Goal: Submit feedback/report problem

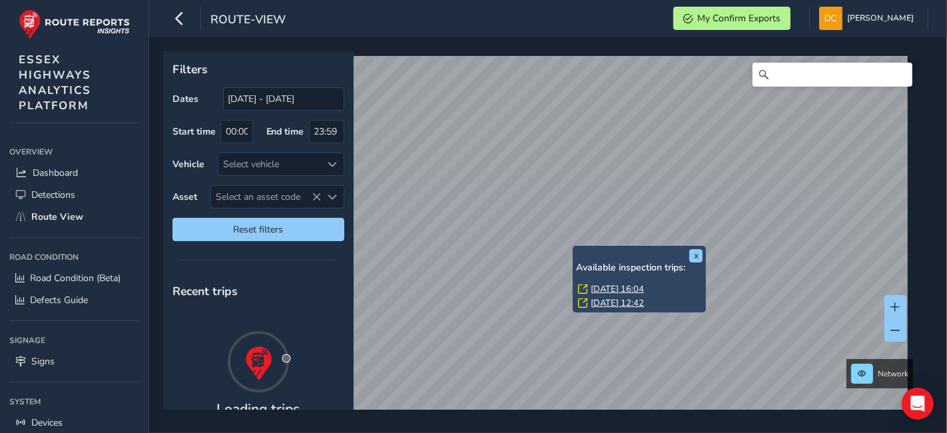
click at [596, 290] on link "Tue, 30 Sep, 16:04" at bounding box center [616, 289] width 53 height 12
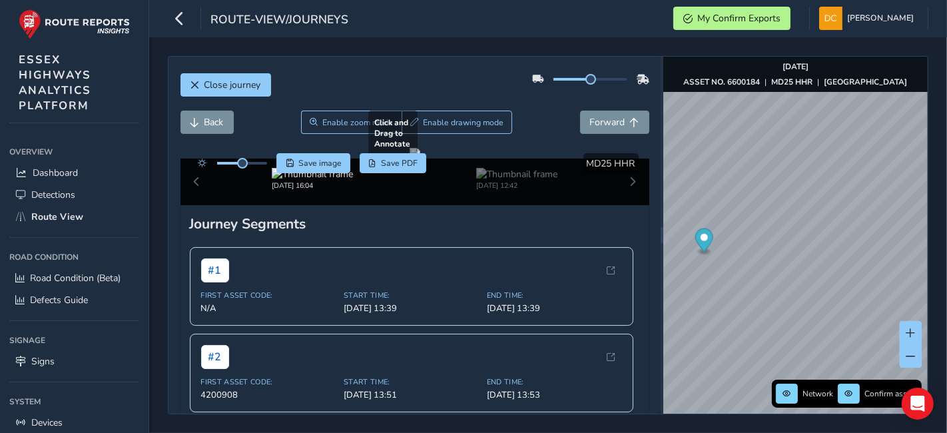
click at [549, 303] on div "Close journey Back Enable zoom mode Enable drawing mode Forward Click and Drag …" at bounding box center [548, 235] width 760 height 358
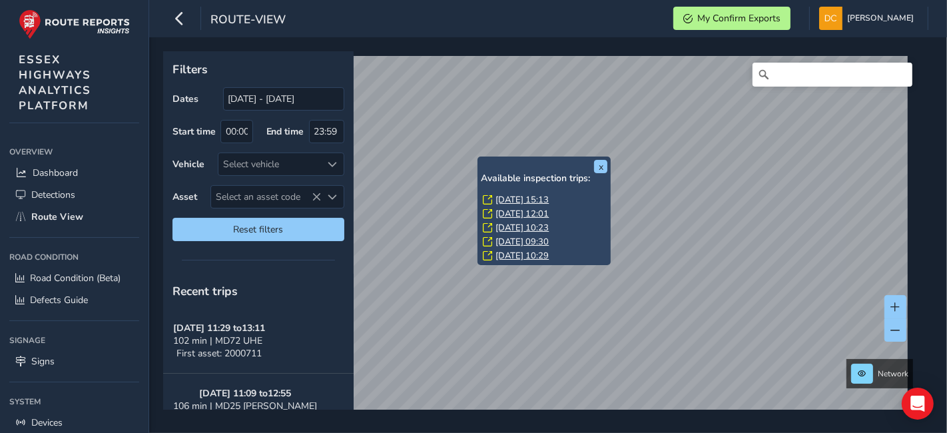
click at [518, 200] on link "Thu, 11 Sep, 15:13" at bounding box center [521, 200] width 53 height 12
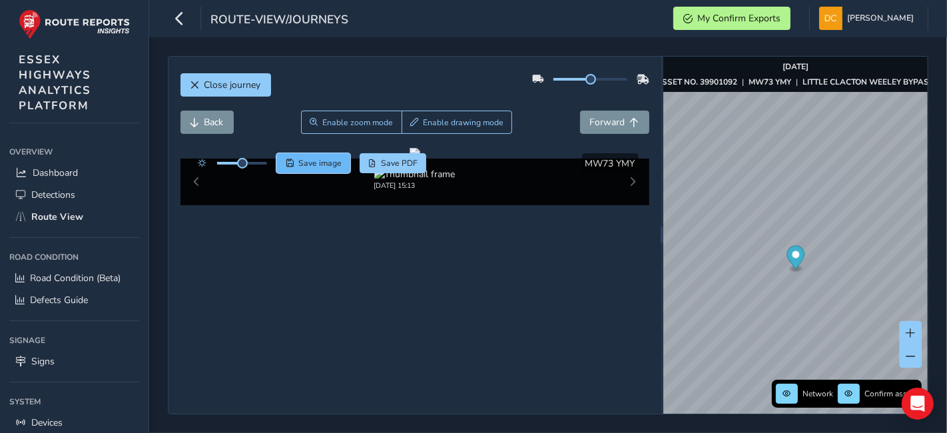
click at [298, 161] on span "Save image" at bounding box center [319, 163] width 43 height 11
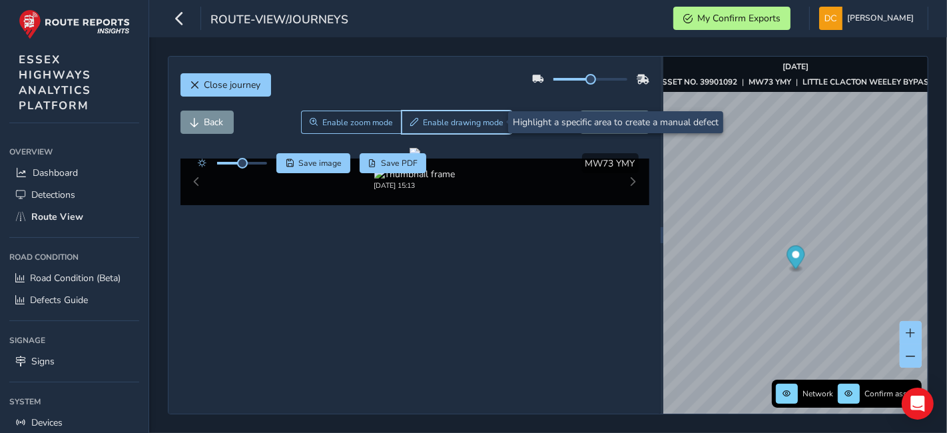
click at [424, 126] on span "Enable drawing mode" at bounding box center [463, 122] width 81 height 11
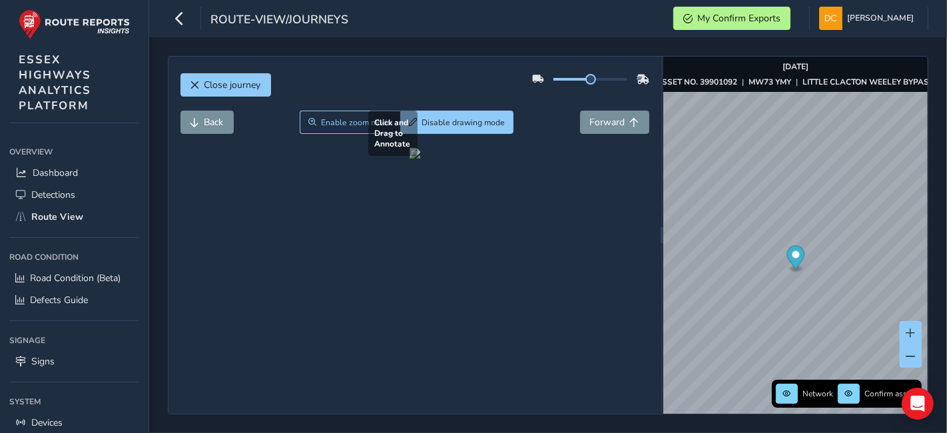
drag, startPoint x: 298, startPoint y: 240, endPoint x: 378, endPoint y: 312, distance: 107.9
click at [409, 158] on div at bounding box center [414, 153] width 11 height 11
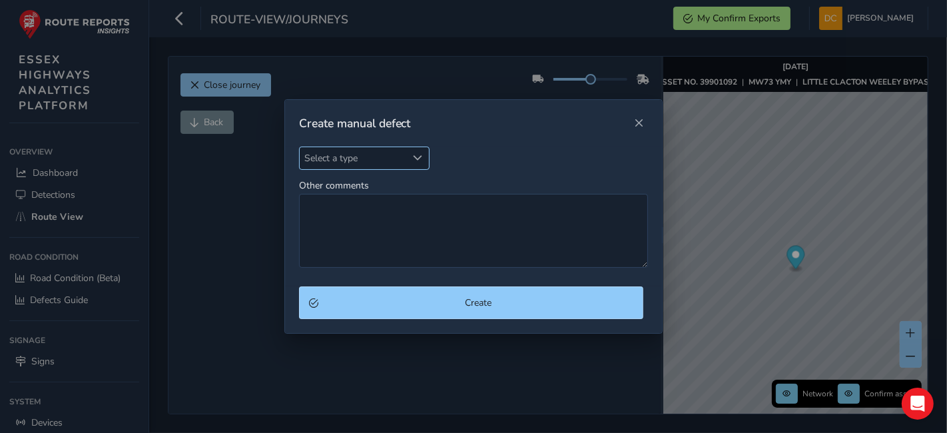
click at [362, 158] on span "Select a type" at bounding box center [353, 158] width 107 height 22
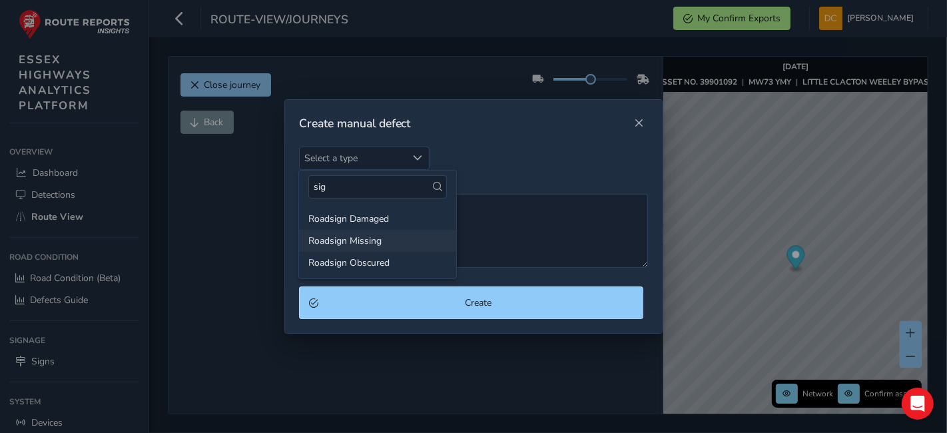
type input "sig"
click at [367, 242] on li "Roadsign Missing" at bounding box center [377, 241] width 157 height 22
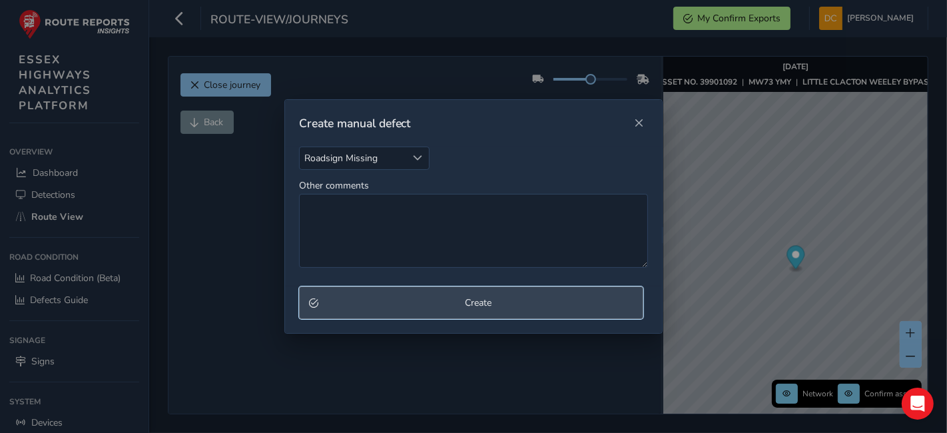
click at [397, 312] on button "Create" at bounding box center [471, 302] width 345 height 33
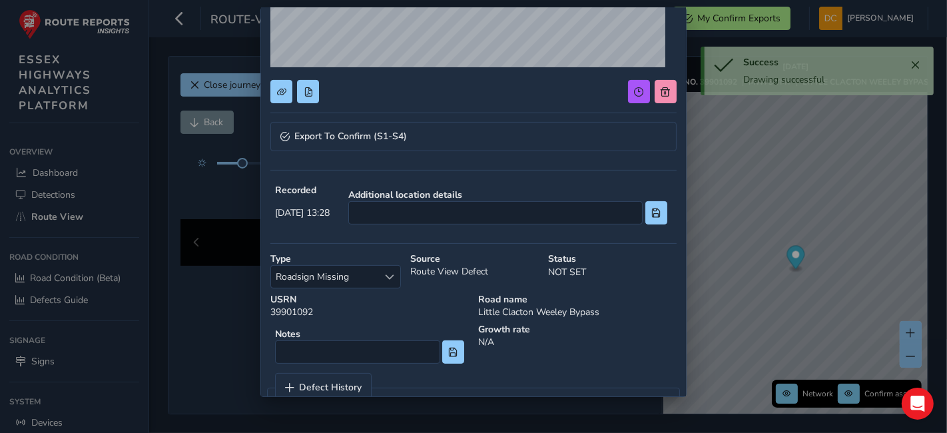
scroll to position [222, 0]
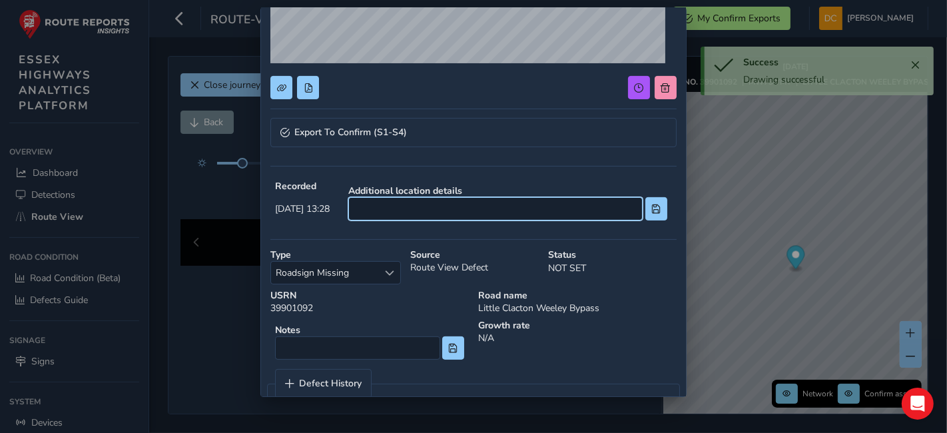
click at [408, 215] on input at bounding box center [495, 208] width 294 height 23
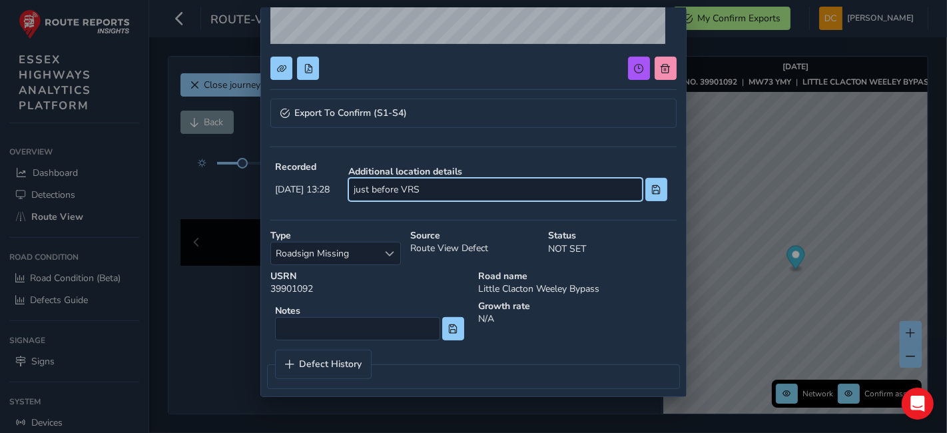
scroll to position [251, 0]
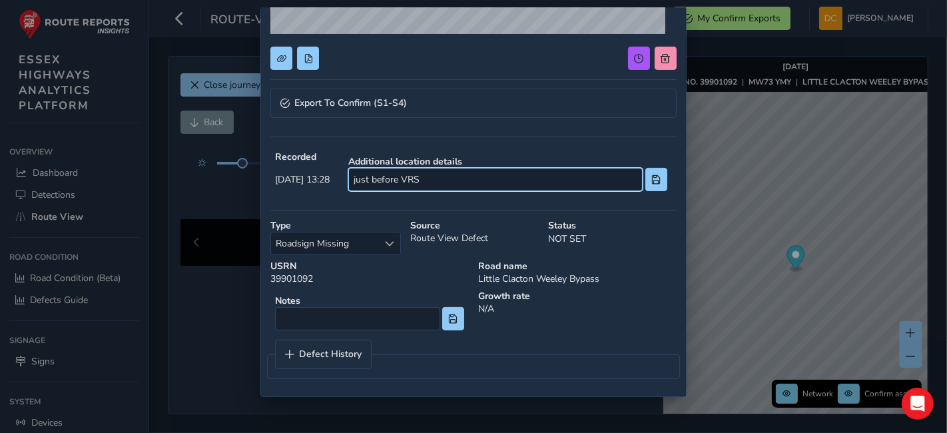
type input "just before VRS"
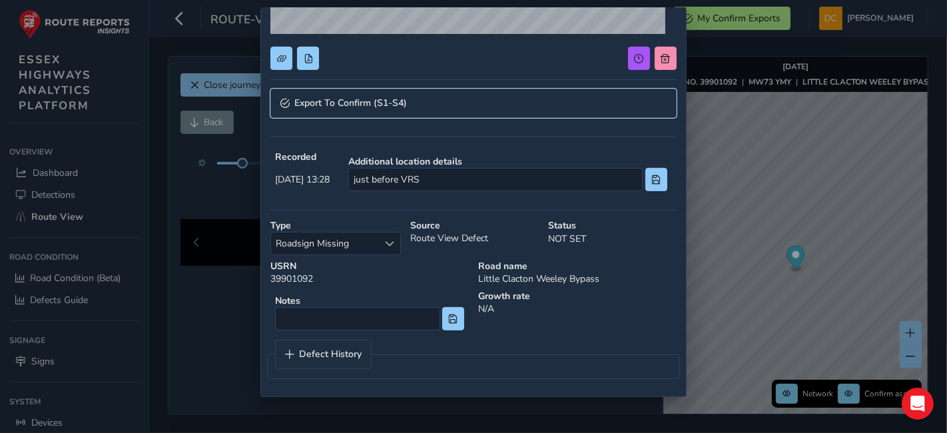
click at [317, 105] on span "Export To Confirm (S1-S4)" at bounding box center [350, 103] width 112 height 9
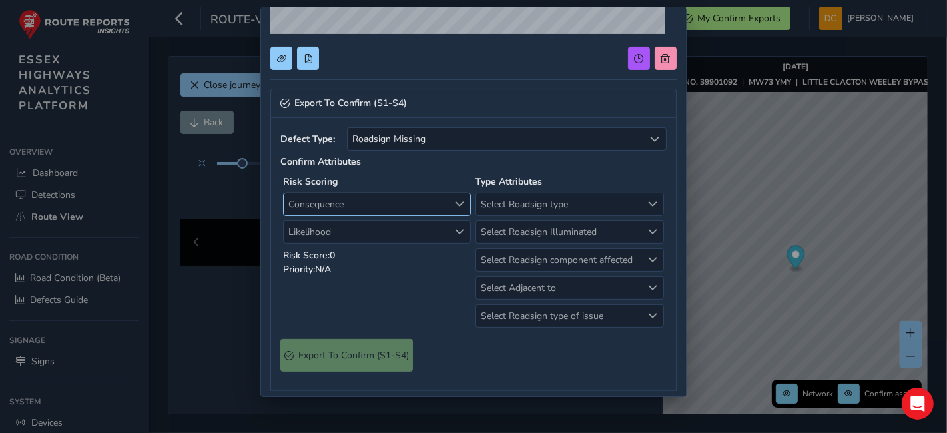
click at [334, 204] on span "Consequence" at bounding box center [366, 204] width 165 height 22
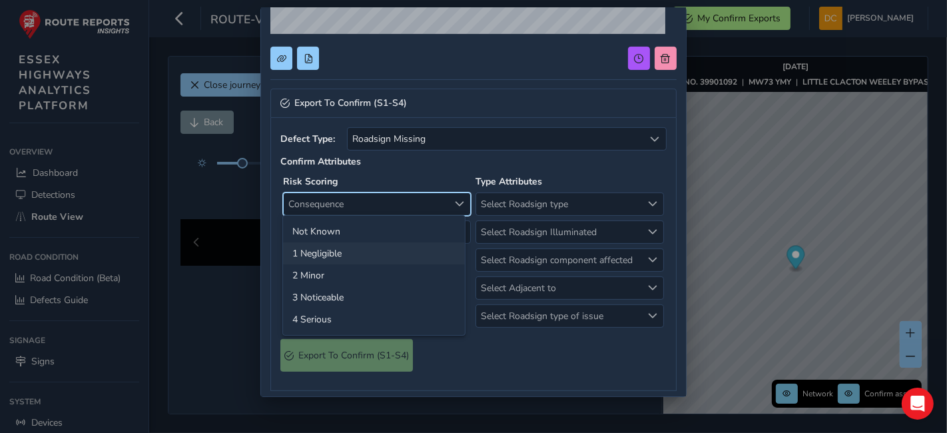
click at [326, 246] on li "1 Negligible" at bounding box center [374, 253] width 182 height 22
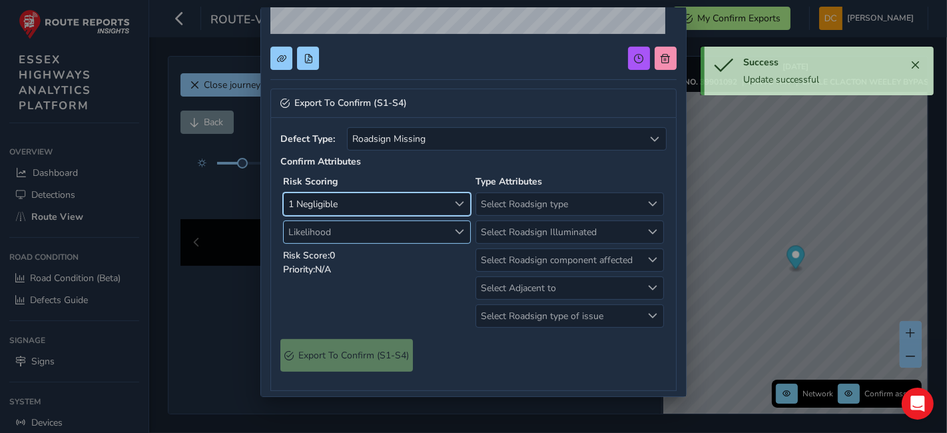
click at [333, 234] on span "Likelihood" at bounding box center [366, 232] width 165 height 22
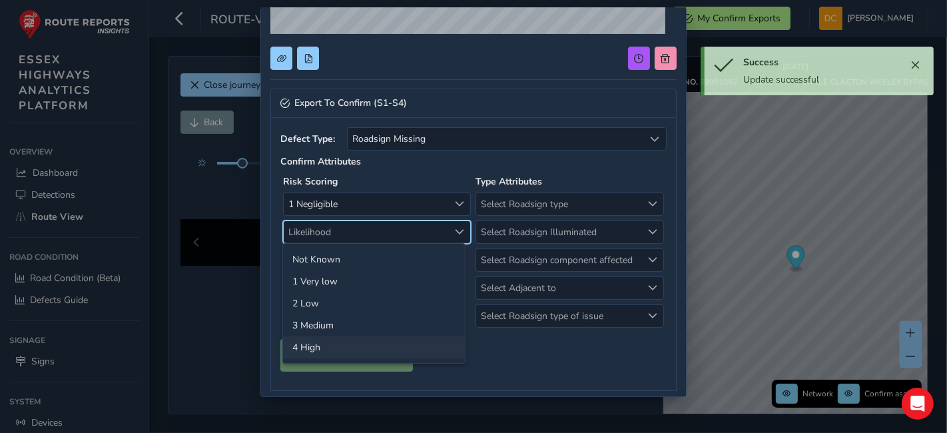
click at [333, 349] on li "4 High" at bounding box center [374, 347] width 182 height 22
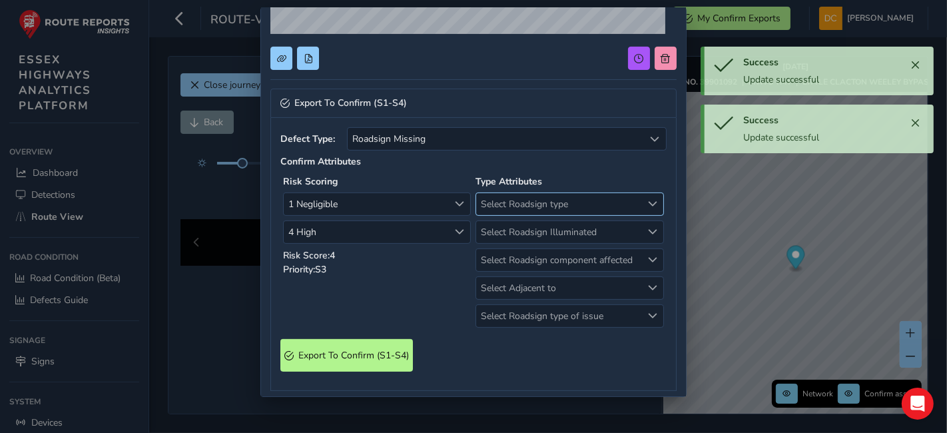
click at [517, 210] on span "Select Roadsign type" at bounding box center [558, 204] width 165 height 22
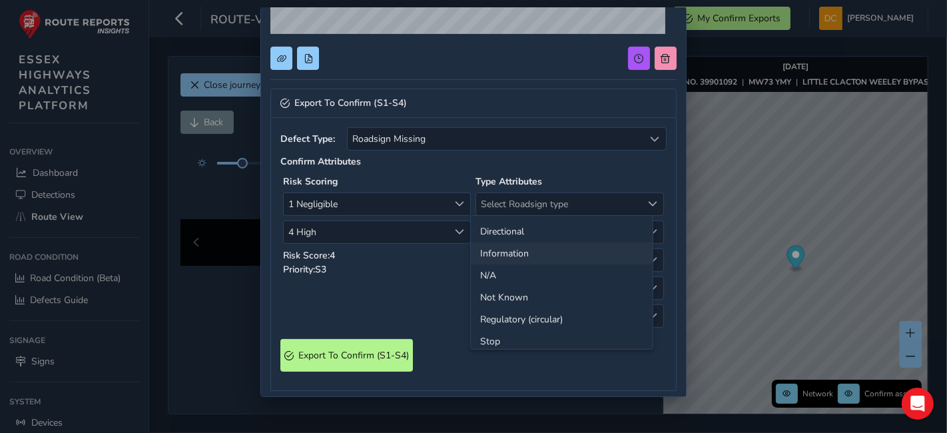
click at [521, 256] on li "Information" at bounding box center [562, 253] width 182 height 22
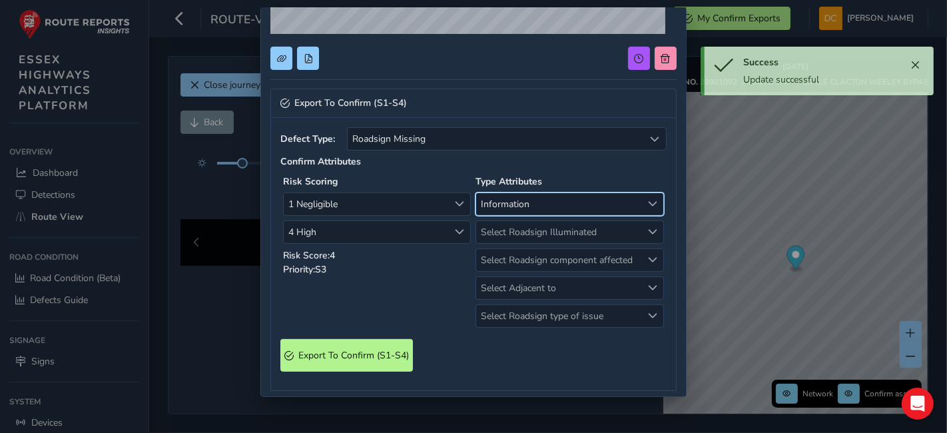
click at [513, 202] on span "Information" at bounding box center [558, 204] width 165 height 22
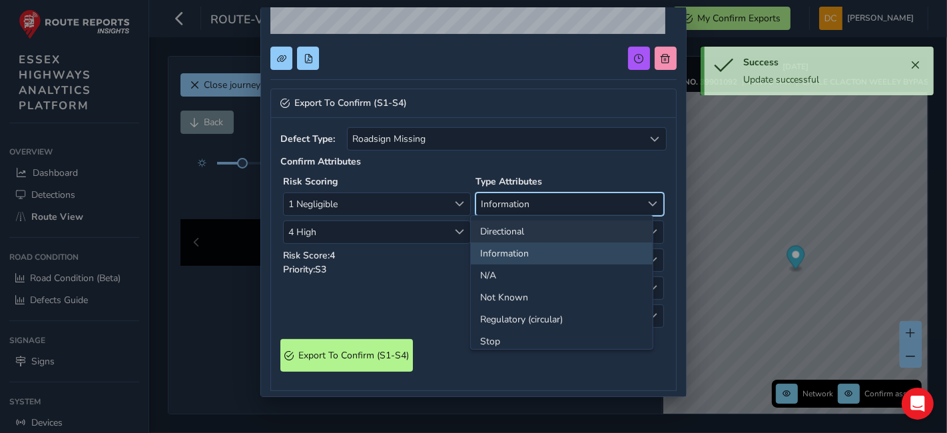
click at [508, 229] on li "Directional" at bounding box center [562, 231] width 182 height 22
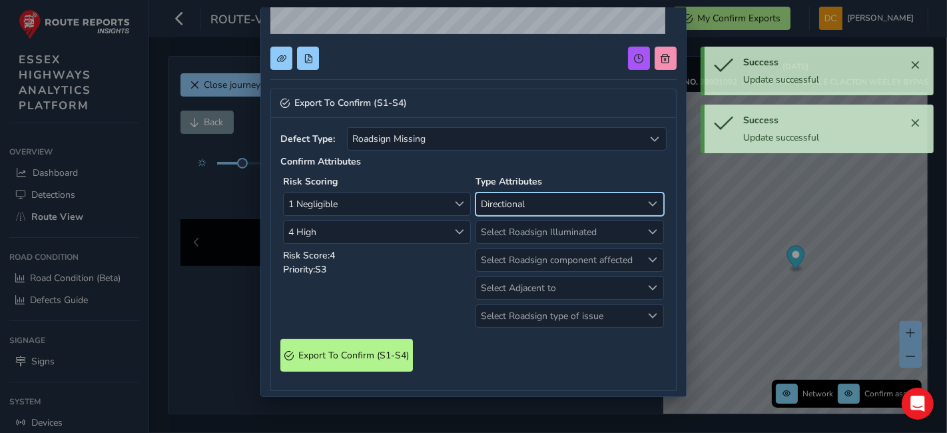
click at [512, 205] on span "Directional" at bounding box center [558, 204] width 165 height 22
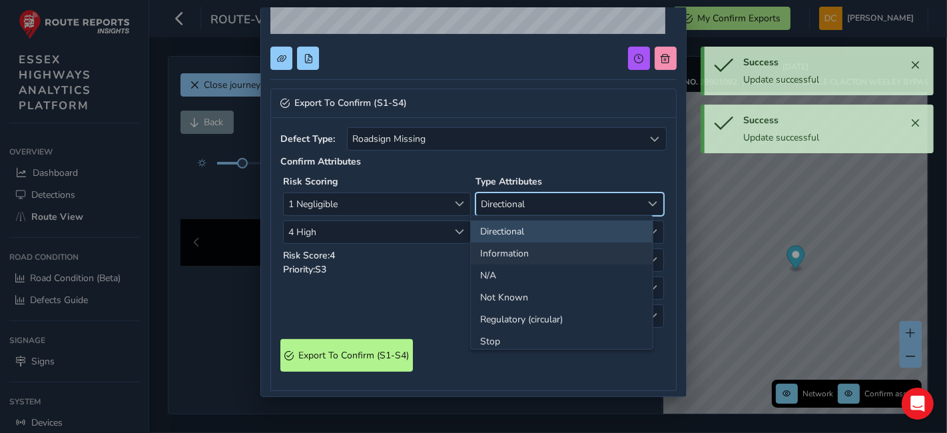
click at [515, 244] on li "Information" at bounding box center [562, 253] width 182 height 22
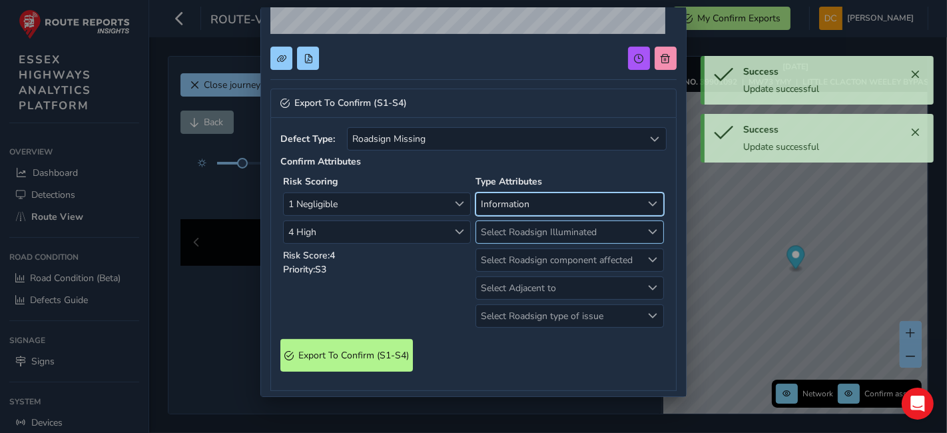
click at [515, 234] on span "Select Roadsign Illuminated" at bounding box center [558, 232] width 165 height 22
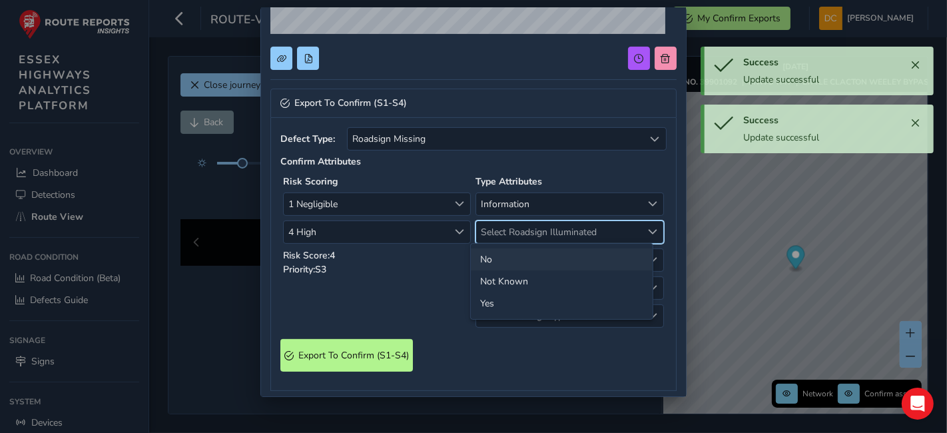
click at [517, 254] on li "No" at bounding box center [562, 259] width 182 height 22
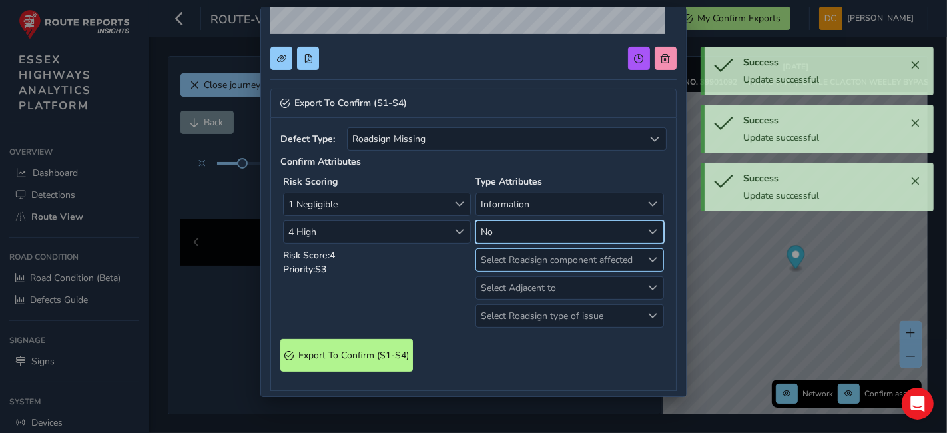
click at [519, 261] on span "Select Roadsign component affected" at bounding box center [558, 260] width 165 height 22
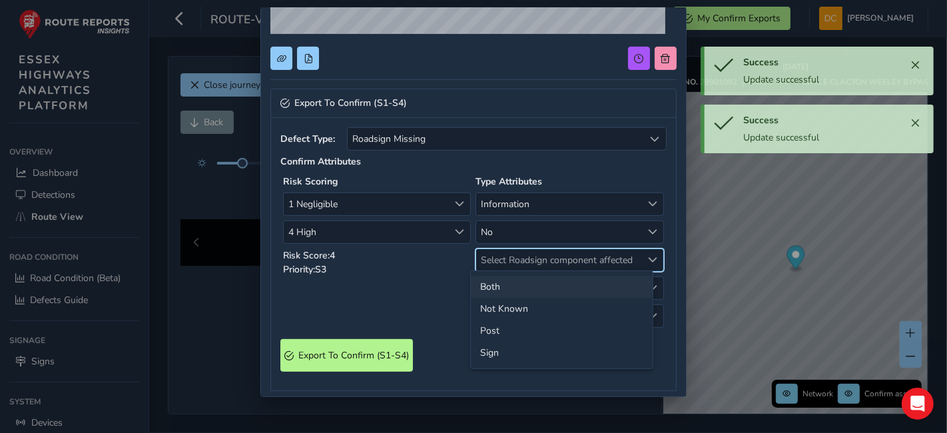
click at [512, 284] on li "Both" at bounding box center [562, 287] width 182 height 22
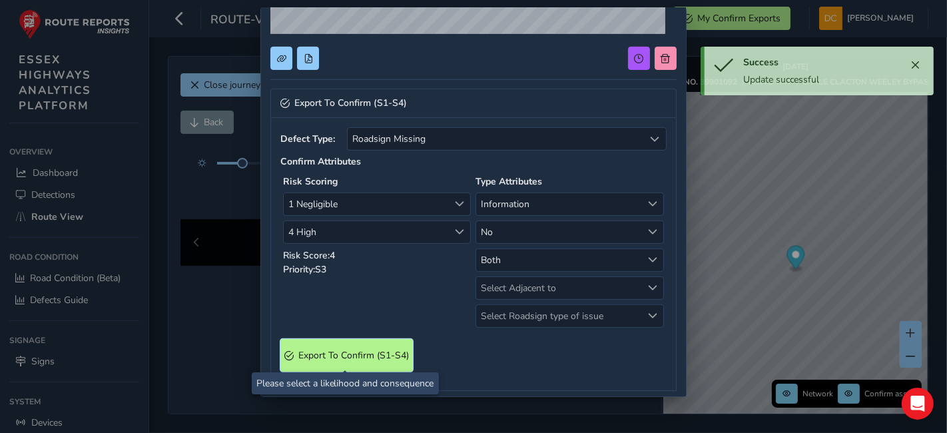
click at [380, 346] on S4\) "Export To Confirm (S1-S4)" at bounding box center [346, 355] width 132 height 33
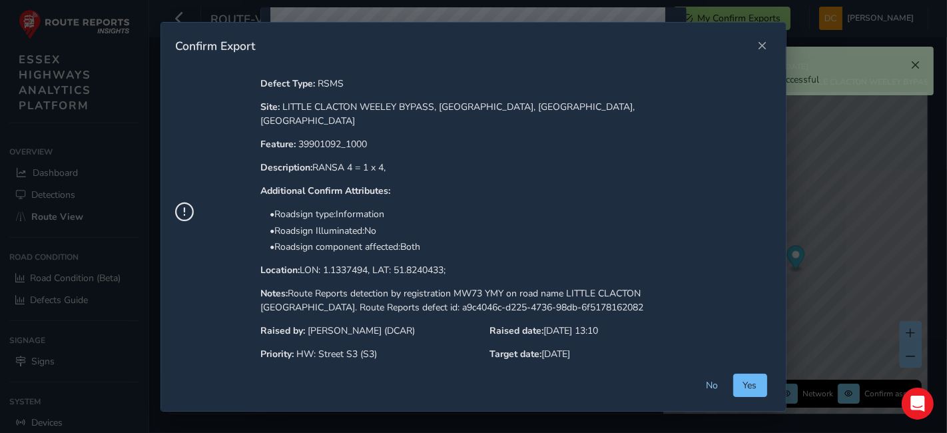
click at [767, 385] on button "Yes" at bounding box center [750, 384] width 34 height 23
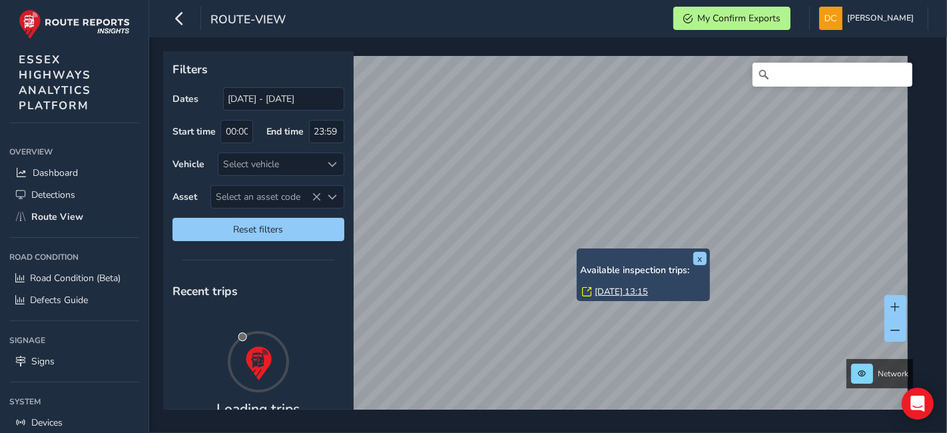
click at [612, 288] on link "Thu, 4 Sep, 13:15" at bounding box center [620, 292] width 53 height 12
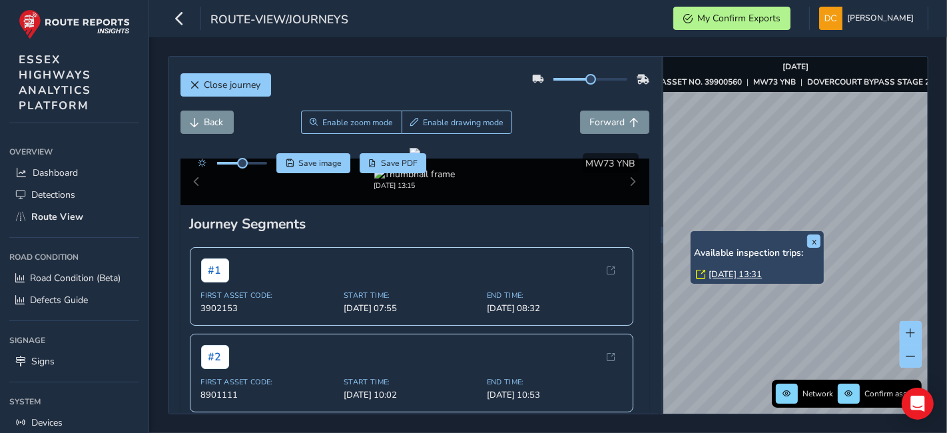
click at [720, 273] on link "Fri, 12 Sep, 13:31" at bounding box center [734, 274] width 53 height 12
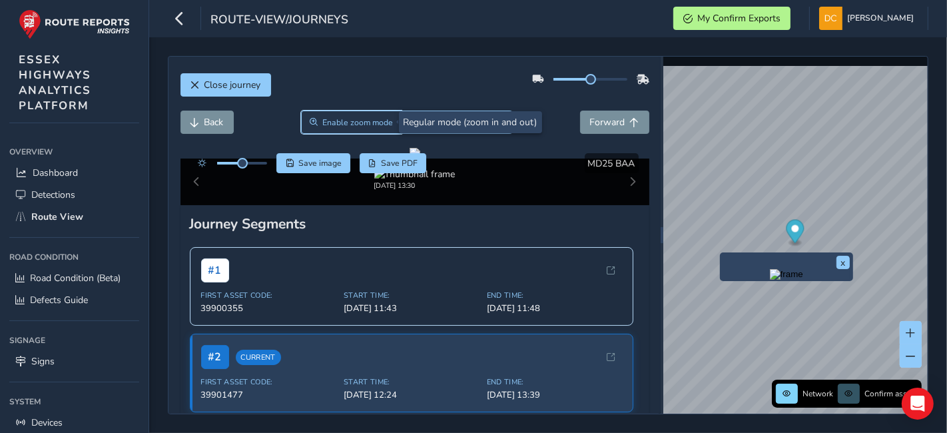
click at [347, 125] on span "Enable zoom mode" at bounding box center [357, 122] width 71 height 11
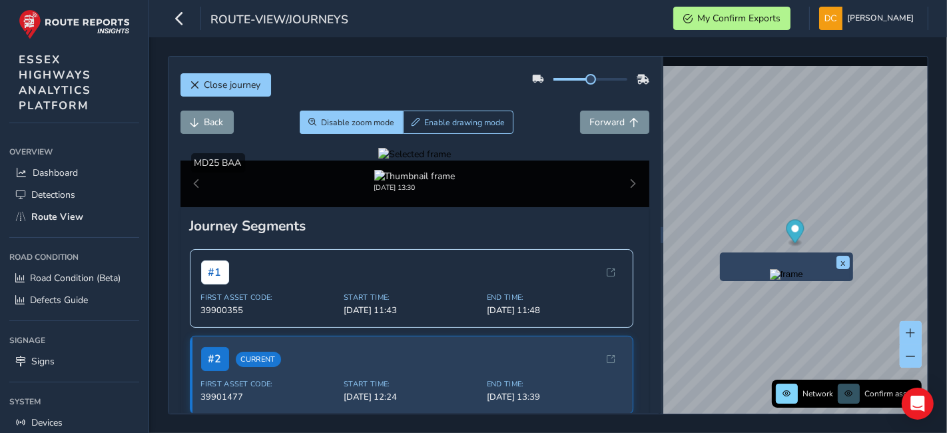
click at [378, 160] on div at bounding box center [414, 154] width 73 height 13
click at [517, 284] on img at bounding box center [296, 297] width 1917 height 1078
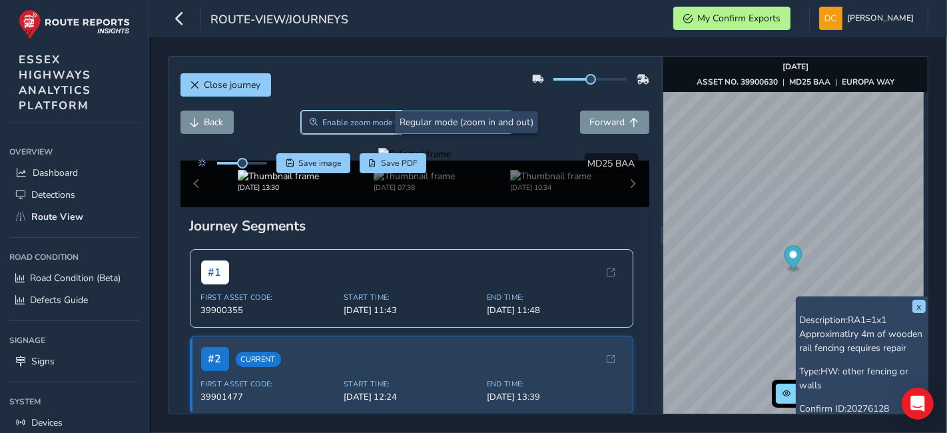
click at [326, 128] on button "Enable zoom mode" at bounding box center [351, 121] width 101 height 23
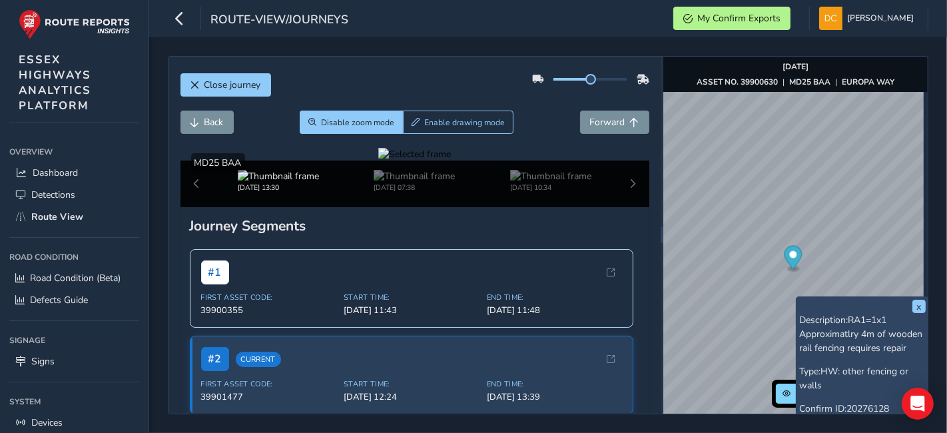
click at [378, 160] on div at bounding box center [414, 154] width 73 height 13
click at [341, 248] on img at bounding box center [812, 361] width 1917 height 1078
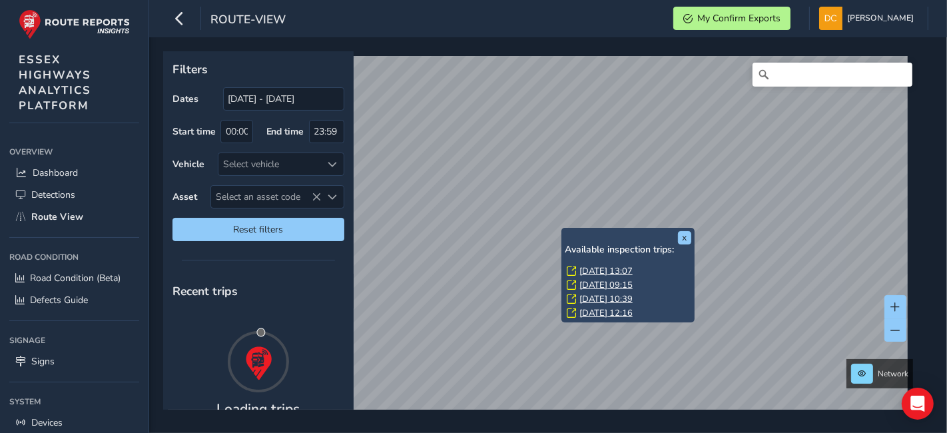
click at [597, 271] on link "[DATE] 13:07" at bounding box center [605, 271] width 53 height 12
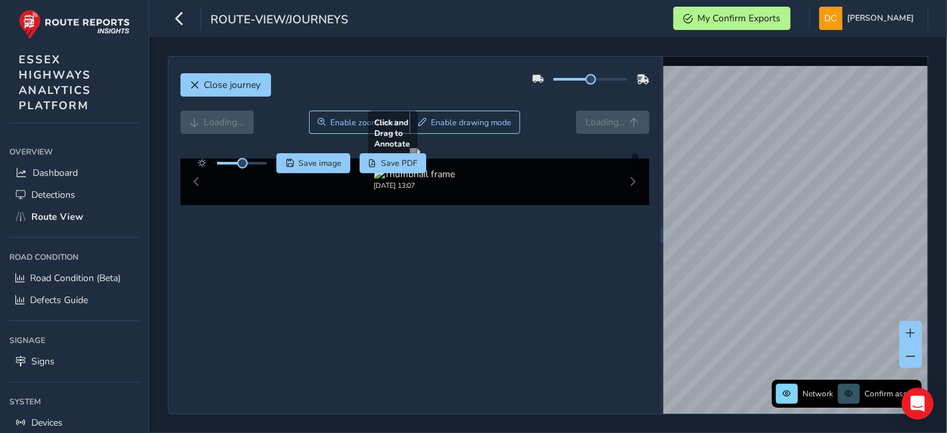
click at [420, 158] on div at bounding box center [414, 153] width 11 height 11
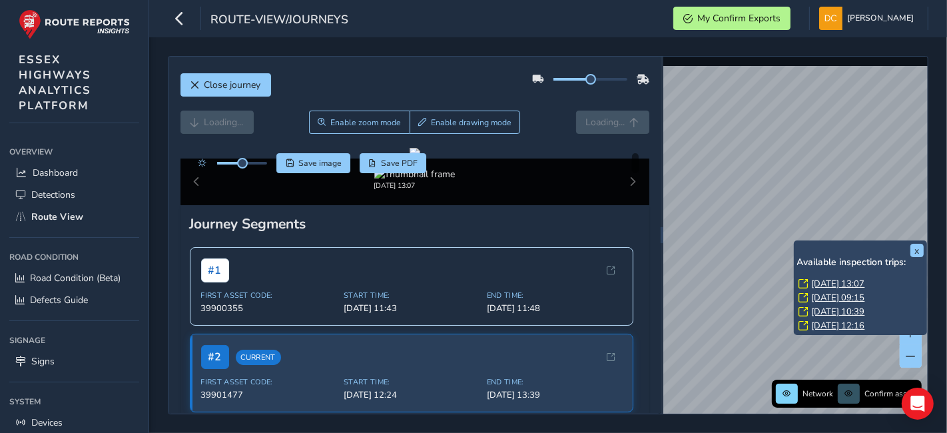
click at [824, 280] on link "[DATE] 13:07" at bounding box center [837, 284] width 53 height 12
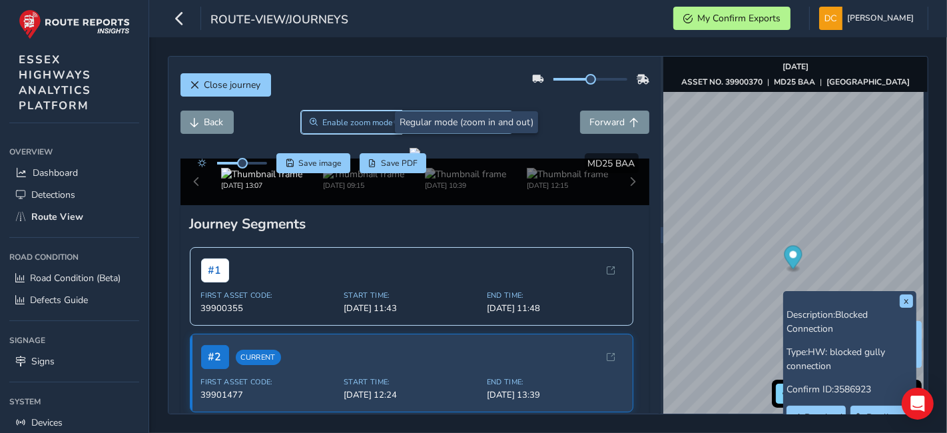
click at [322, 126] on span "Enable zoom mode" at bounding box center [357, 122] width 71 height 11
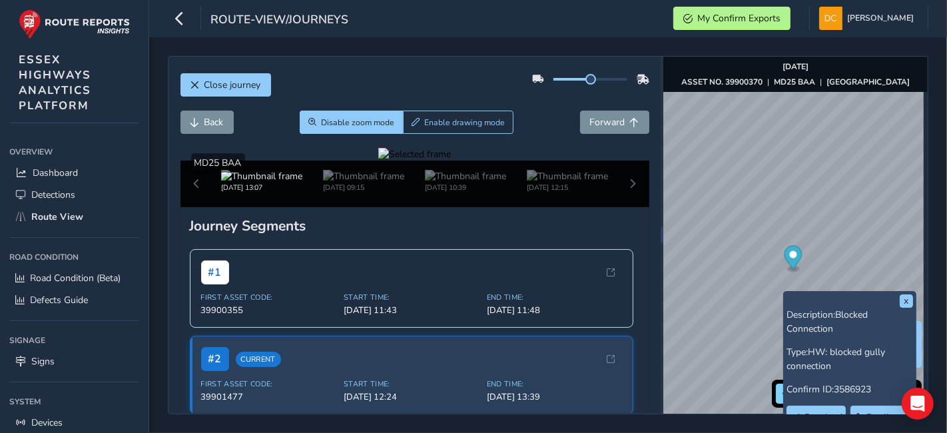
drag, startPoint x: 544, startPoint y: 312, endPoint x: 538, endPoint y: 303, distance: 11.1
click at [451, 160] on div at bounding box center [414, 154] width 73 height 13
click at [528, 284] on img at bounding box center [201, 241] width 1917 height 1078
click at [451, 160] on div at bounding box center [414, 154] width 73 height 13
click at [419, 260] on img at bounding box center [556, 319] width 1917 height 1078
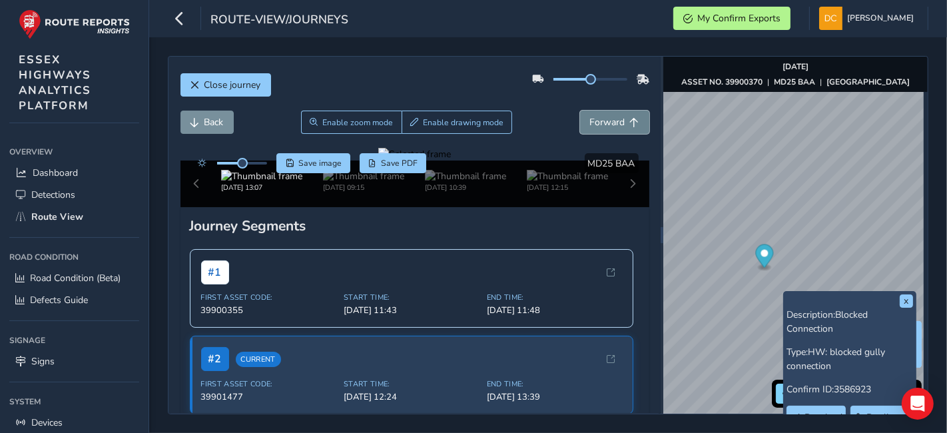
click at [596, 122] on span "Forward" at bounding box center [607, 122] width 35 height 13
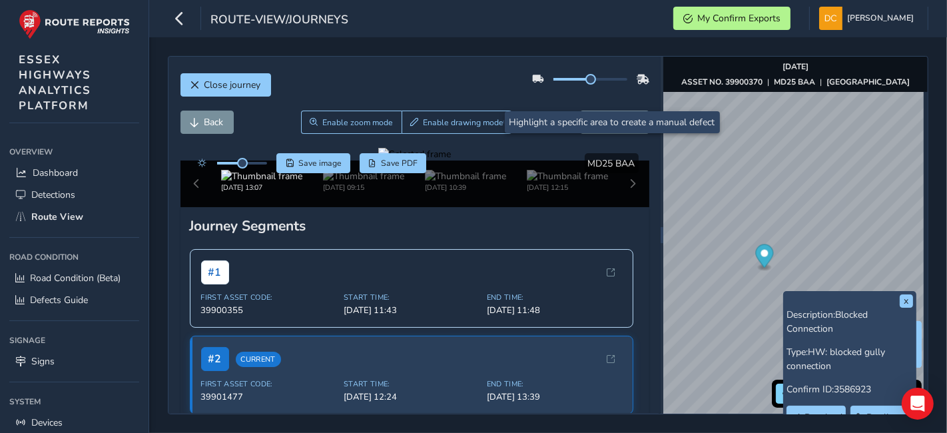
click at [441, 160] on div at bounding box center [414, 154] width 73 height 13
click at [423, 122] on span "Enable drawing mode" at bounding box center [463, 122] width 81 height 11
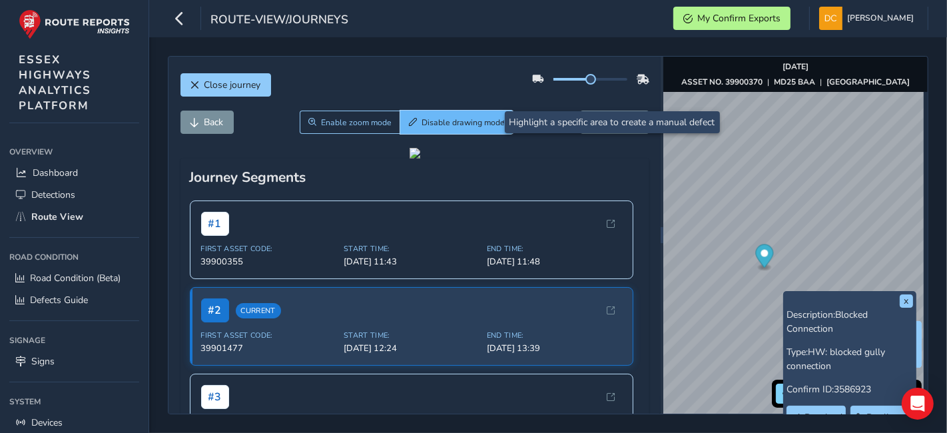
click at [421, 122] on span "Disable drawing mode" at bounding box center [462, 122] width 83 height 11
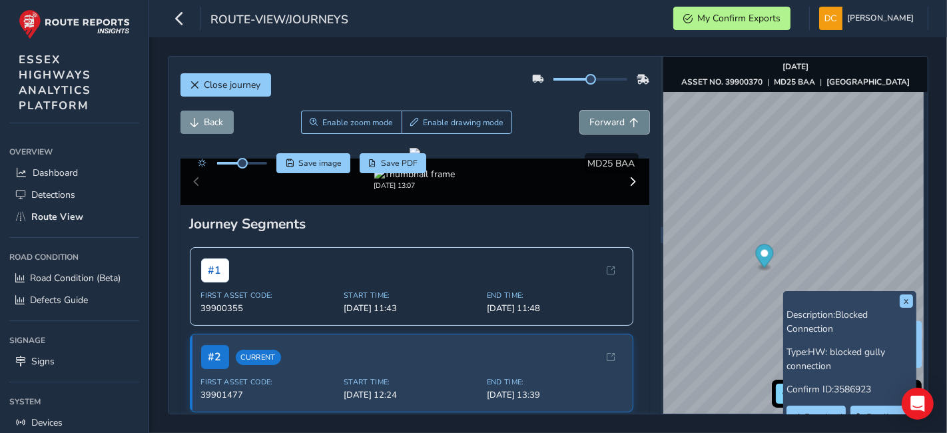
click at [607, 127] on button "Forward" at bounding box center [614, 121] width 69 height 23
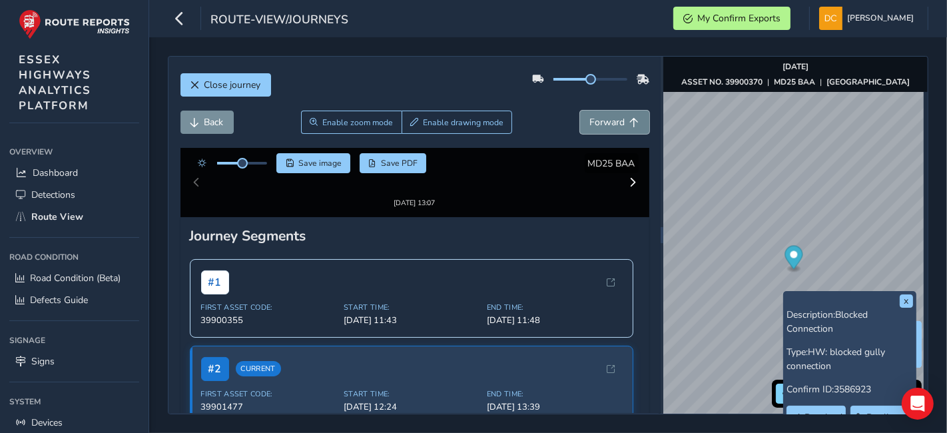
click at [607, 127] on button "Forward" at bounding box center [614, 121] width 69 height 23
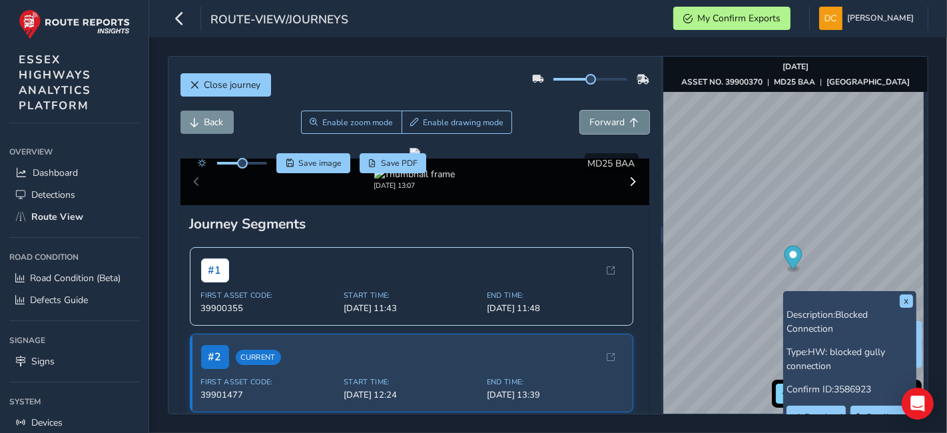
click at [587, 132] on button "Forward" at bounding box center [614, 121] width 69 height 23
click at [212, 120] on span "Back" at bounding box center [213, 122] width 19 height 13
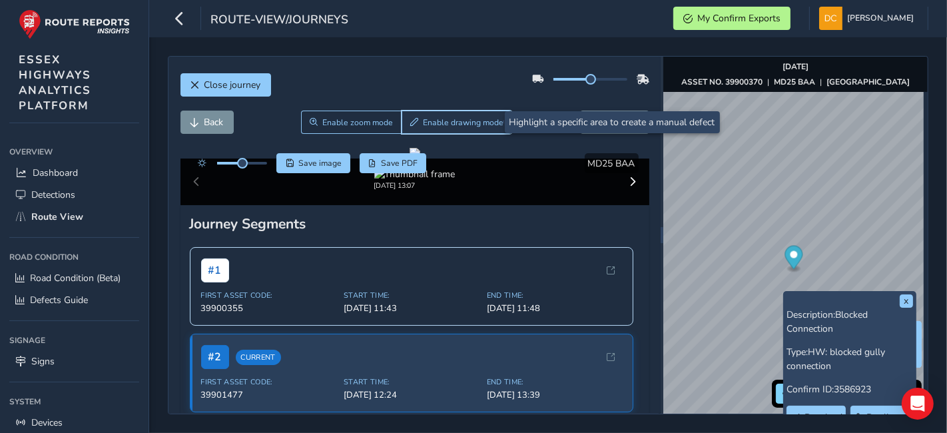
click at [447, 128] on button "Enable drawing mode" at bounding box center [456, 121] width 111 height 23
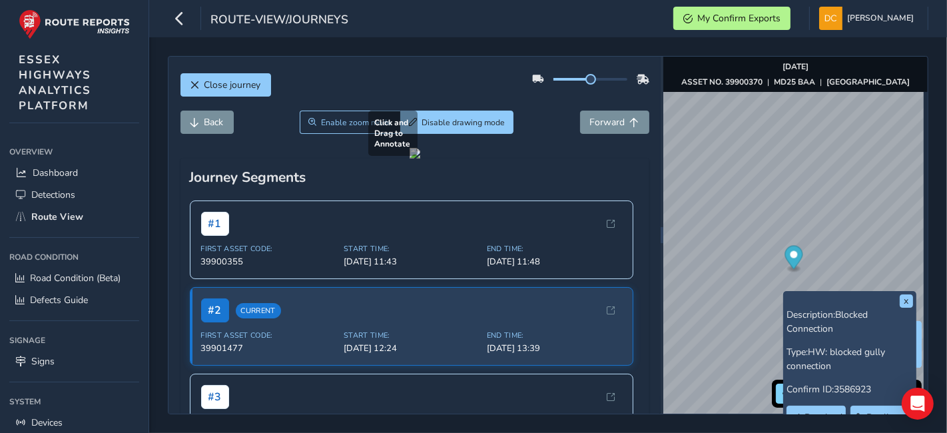
click at [420, 158] on div at bounding box center [414, 153] width 11 height 11
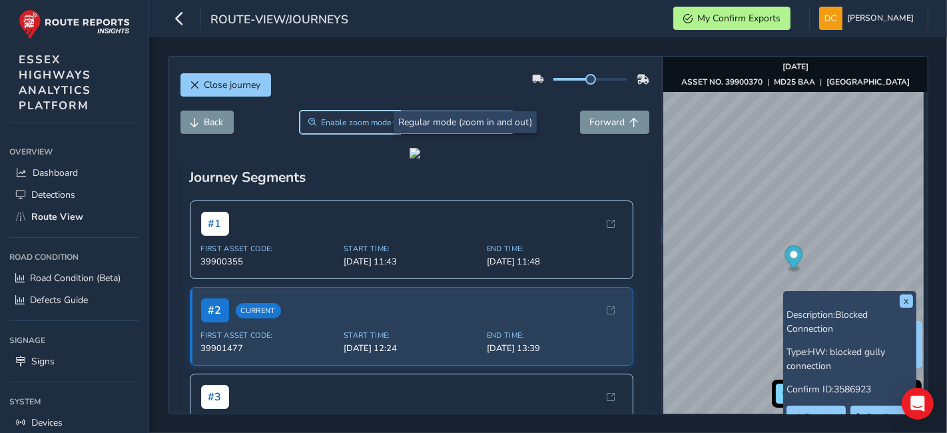
click at [377, 122] on span "Enable zoom mode" at bounding box center [356, 122] width 71 height 11
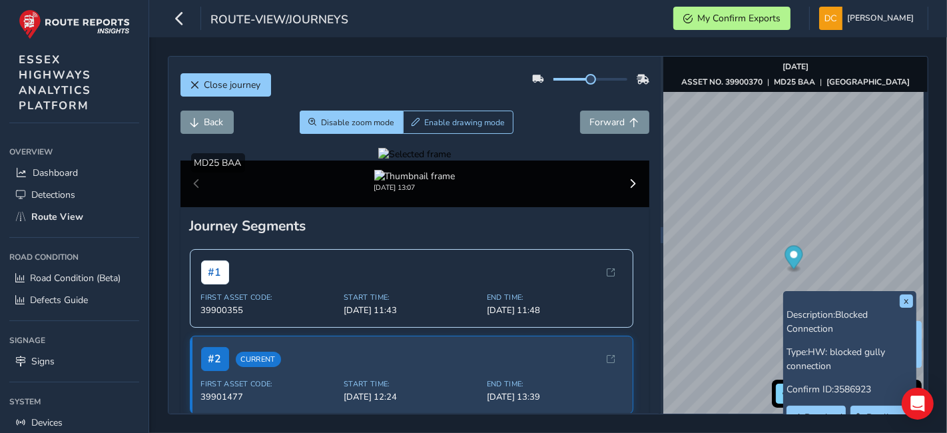
click at [451, 160] on div at bounding box center [414, 154] width 73 height 13
click at [206, 126] on span "Back" at bounding box center [213, 122] width 19 height 13
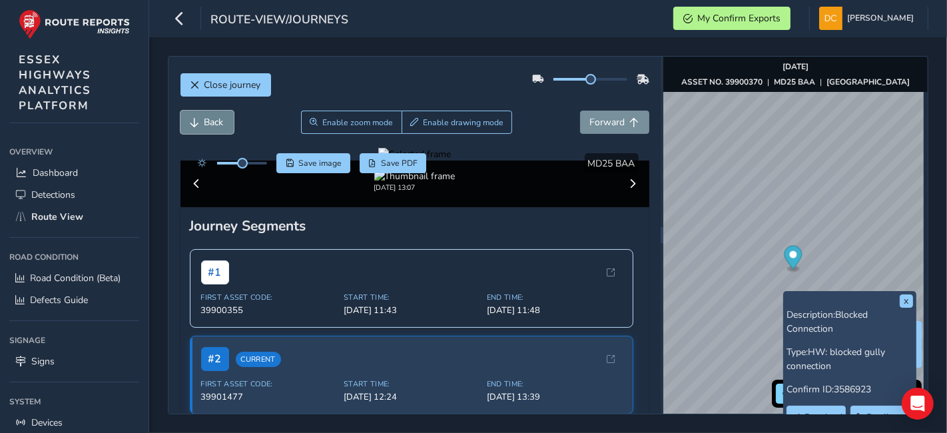
click at [206, 126] on span "Back" at bounding box center [213, 122] width 19 height 13
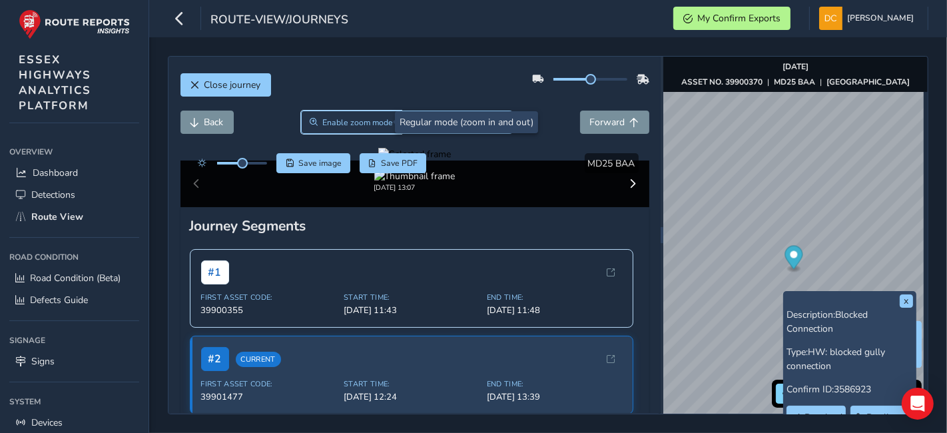
click at [327, 126] on span "Enable zoom mode" at bounding box center [357, 122] width 71 height 11
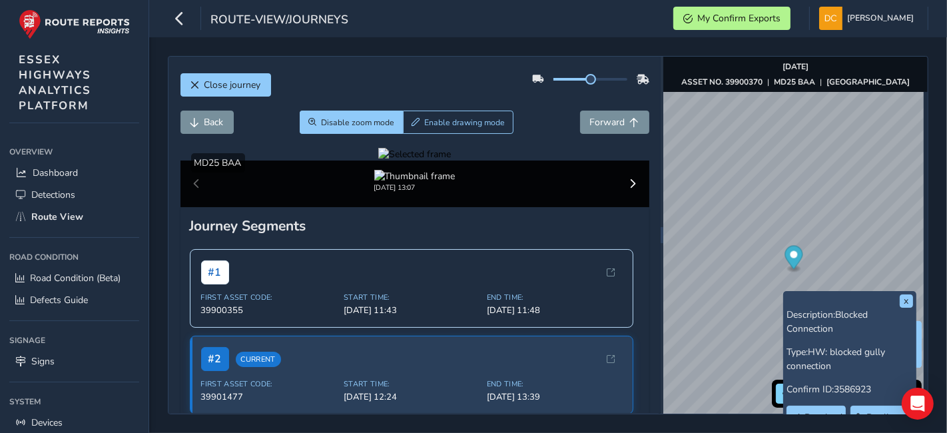
click at [451, 160] on div at bounding box center [414, 154] width 73 height 13
click at [205, 126] on span "Back" at bounding box center [213, 122] width 19 height 13
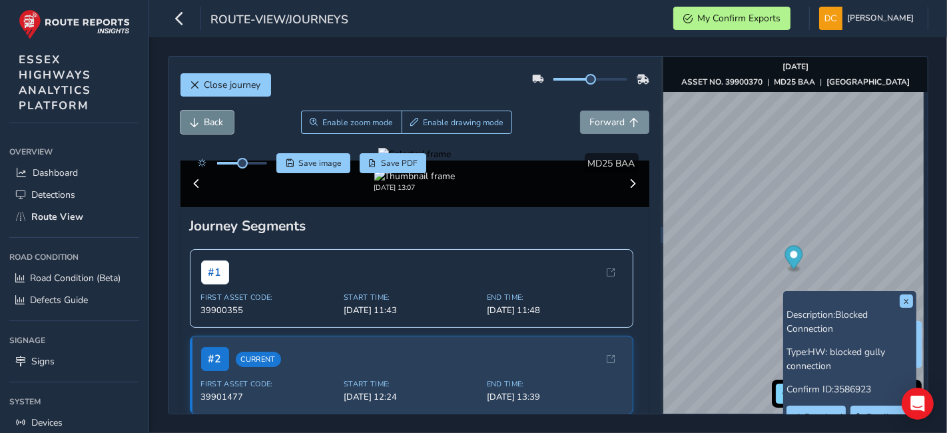
click at [205, 126] on span "Back" at bounding box center [213, 122] width 19 height 13
click at [451, 160] on div at bounding box center [414, 154] width 73 height 13
click at [544, 282] on img at bounding box center [151, 250] width 1917 height 1078
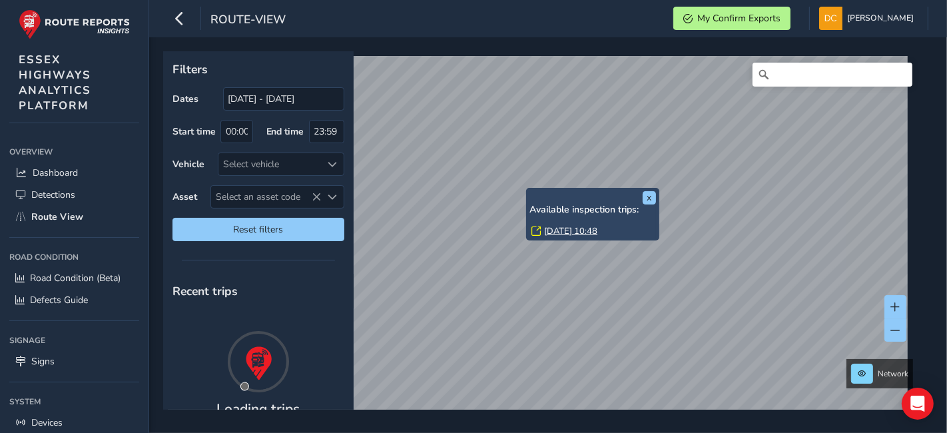
click at [549, 225] on link "[DATE] 10:48" at bounding box center [570, 231] width 53 height 12
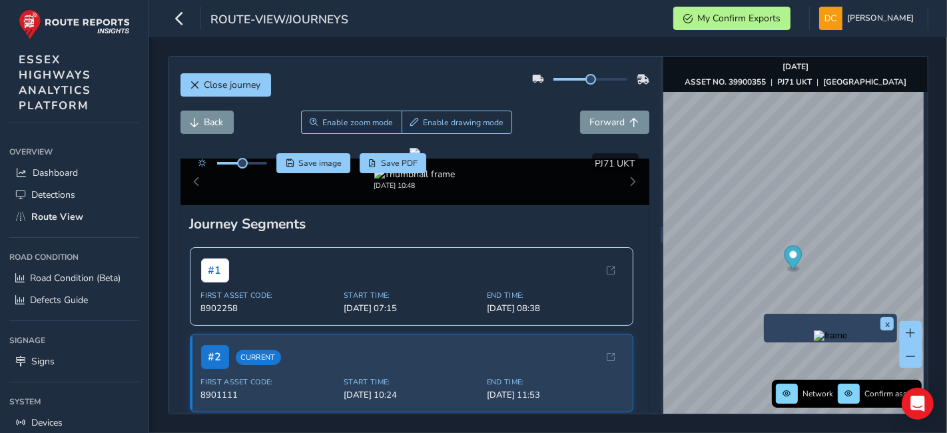
click at [769, 316] on div "x" at bounding box center [829, 328] width 133 height 29
click at [783, 327] on div "x" at bounding box center [830, 328] width 126 height 22
click at [813, 341] on img "Preview frame" at bounding box center [829, 335] width 33 height 11
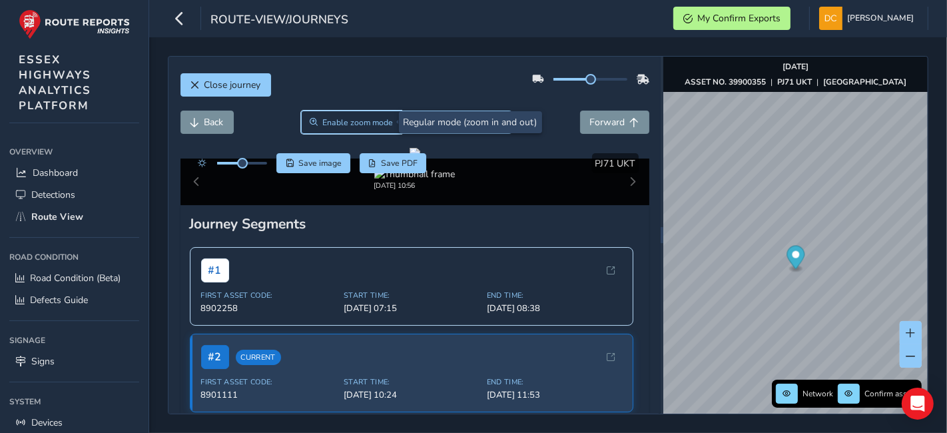
drag, startPoint x: 343, startPoint y: 126, endPoint x: 416, endPoint y: 204, distance: 106.4
click at [344, 126] on span "Enable zoom mode" at bounding box center [357, 122] width 71 height 11
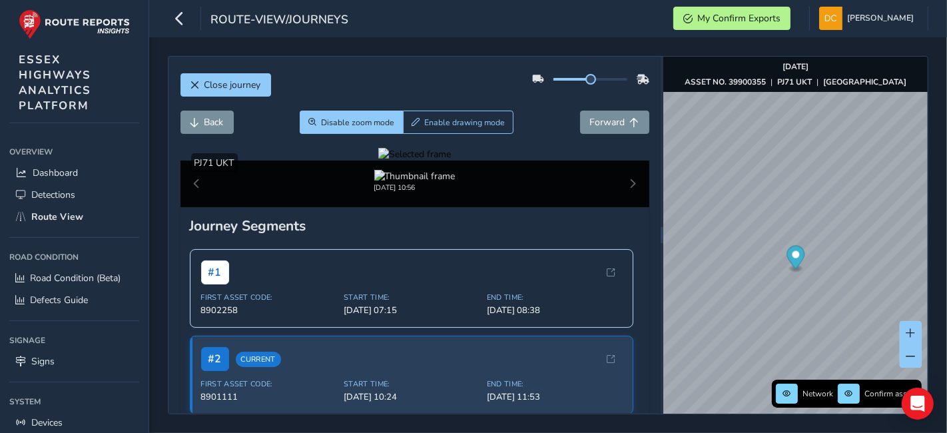
drag, startPoint x: 477, startPoint y: 254, endPoint x: 478, endPoint y: 267, distance: 13.4
click at [451, 160] on div at bounding box center [414, 154] width 73 height 13
click at [453, 122] on span "Enable drawing mode" at bounding box center [464, 122] width 81 height 11
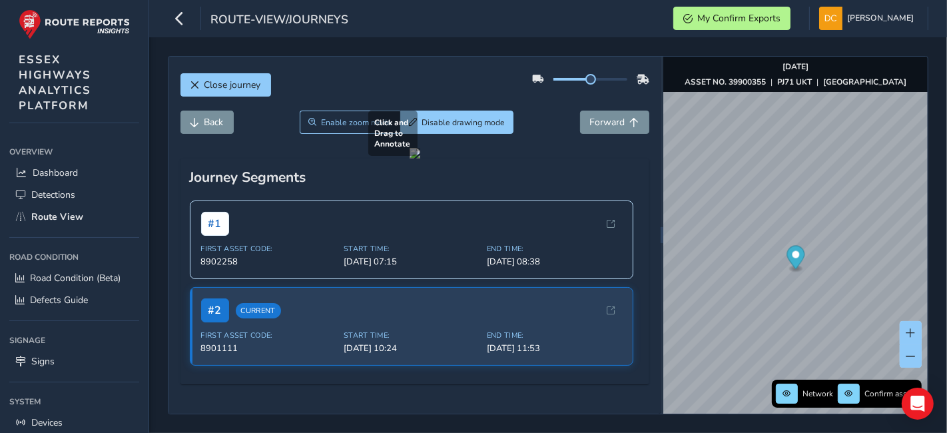
drag, startPoint x: 553, startPoint y: 264, endPoint x: 582, endPoint y: 292, distance: 40.5
click at [420, 158] on div at bounding box center [414, 153] width 11 height 11
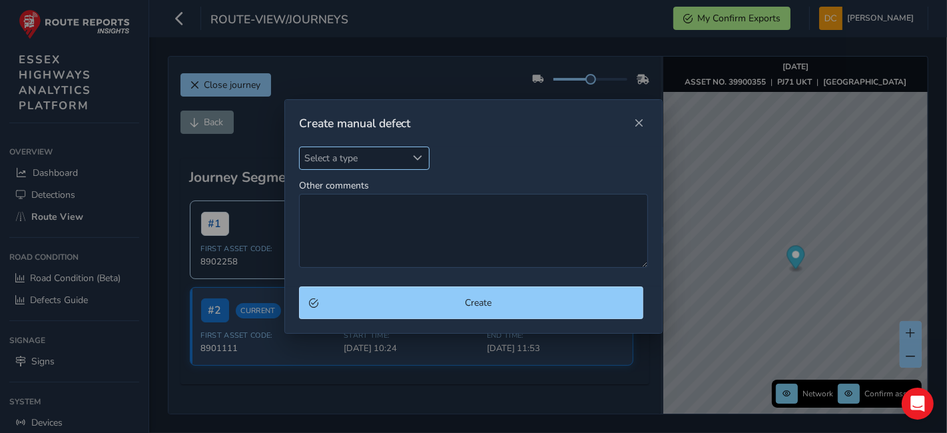
click at [388, 160] on span "Select a type" at bounding box center [353, 158] width 107 height 22
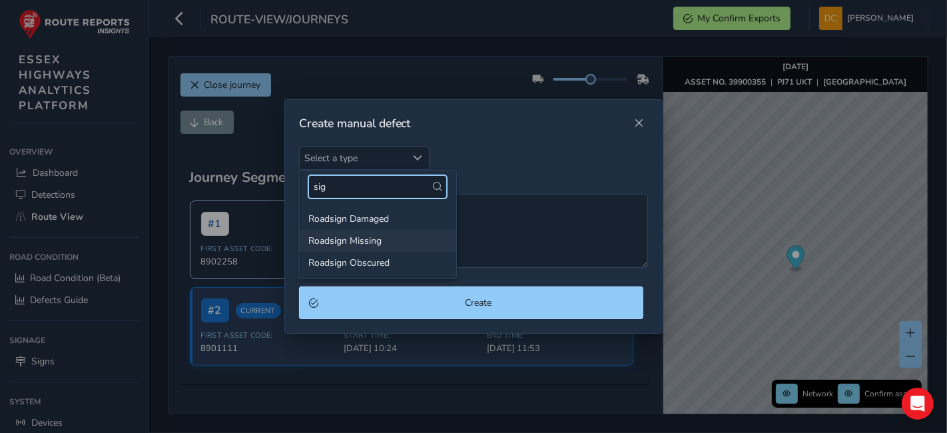
type input "sig"
click at [344, 242] on li "Roadsign Missing" at bounding box center [377, 241] width 157 height 22
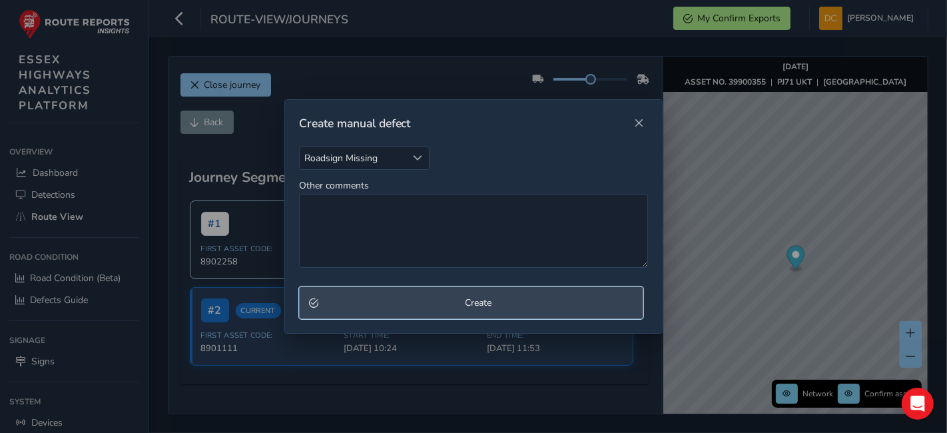
click at [385, 309] on span "Create" at bounding box center [478, 302] width 311 height 13
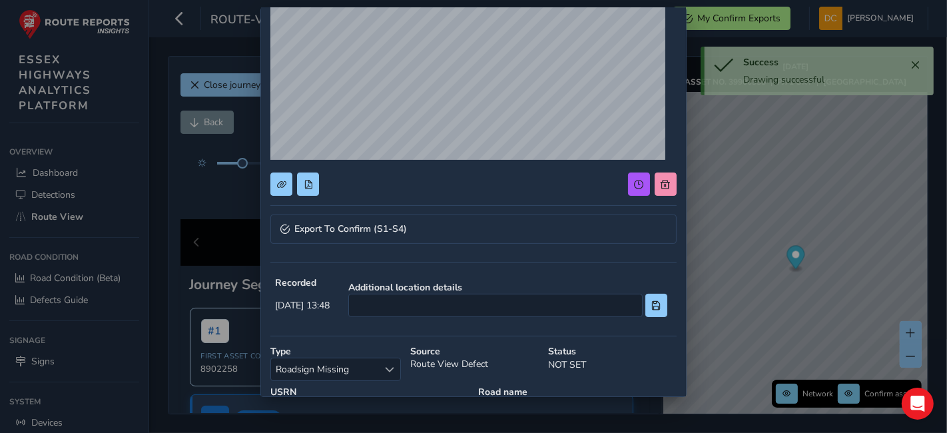
scroll to position [148, 0]
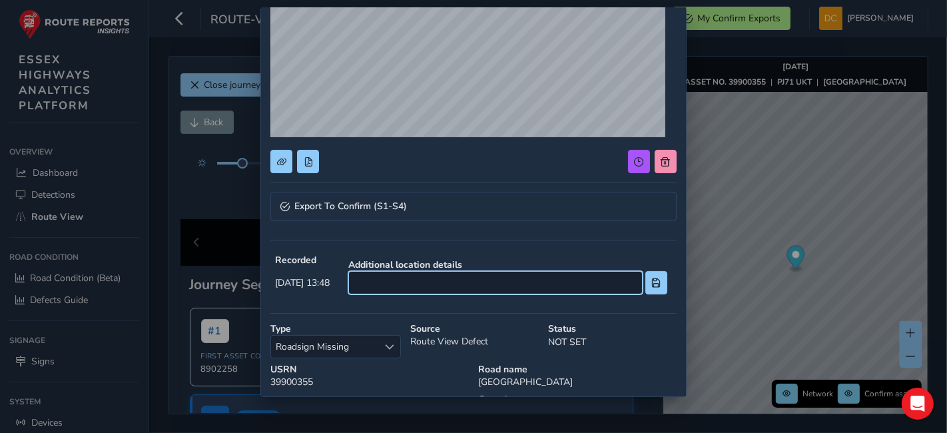
click at [459, 272] on input at bounding box center [495, 282] width 294 height 23
type input "on bend outside 1"
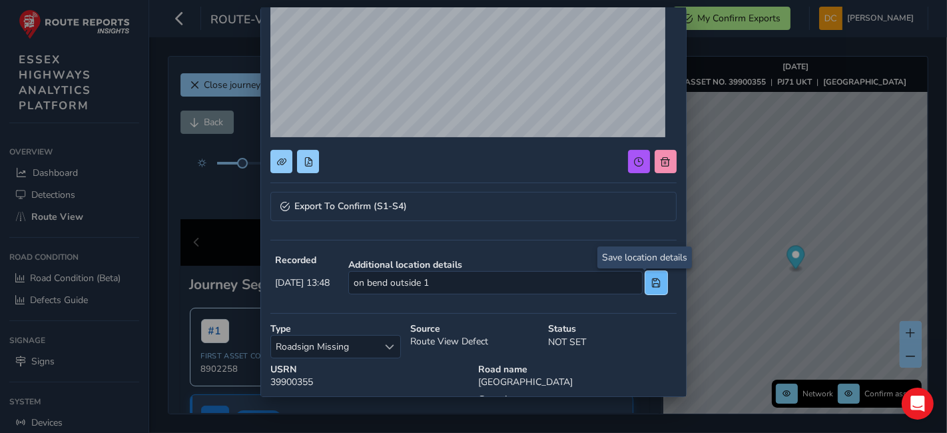
click at [645, 288] on button at bounding box center [656, 282] width 22 height 23
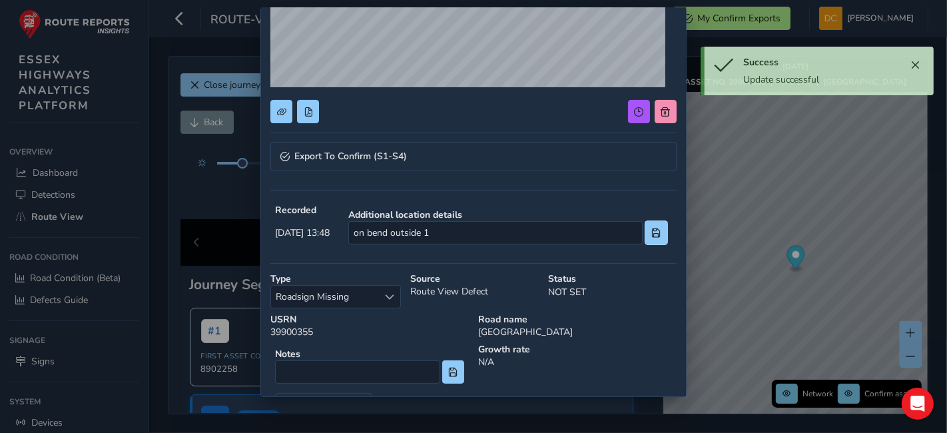
scroll to position [251, 0]
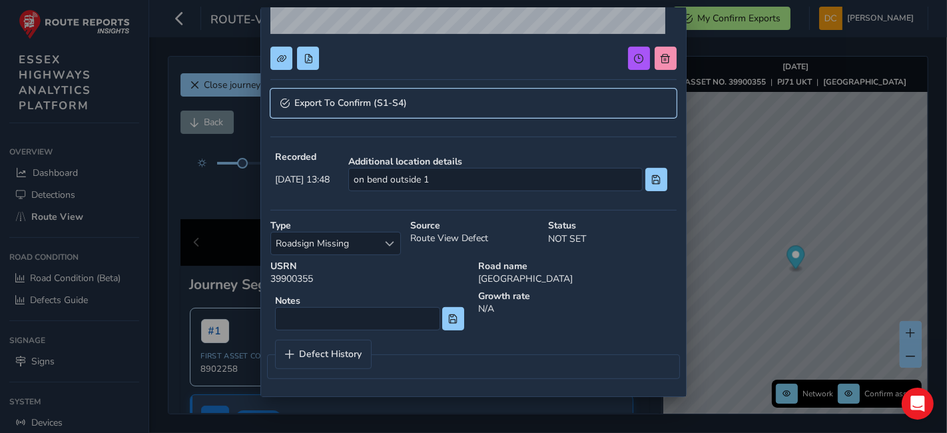
click at [355, 104] on span "Export To Confirm (S1-S4)" at bounding box center [350, 103] width 112 height 9
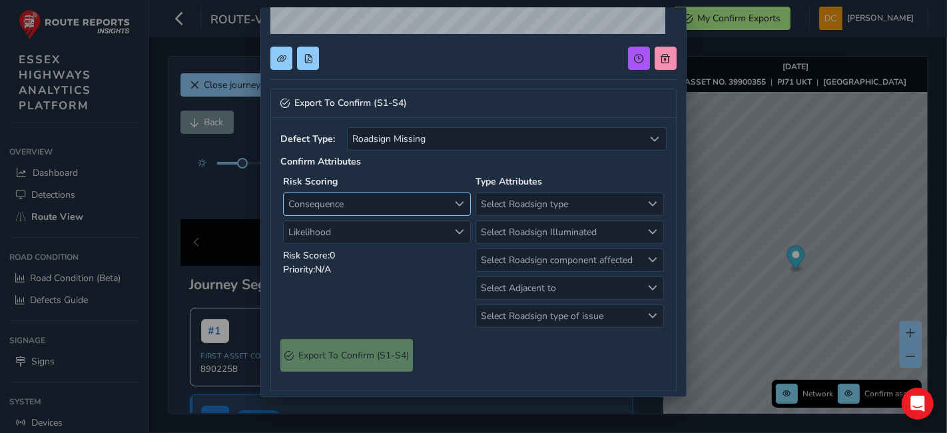
click at [361, 198] on span "Consequence" at bounding box center [366, 204] width 165 height 22
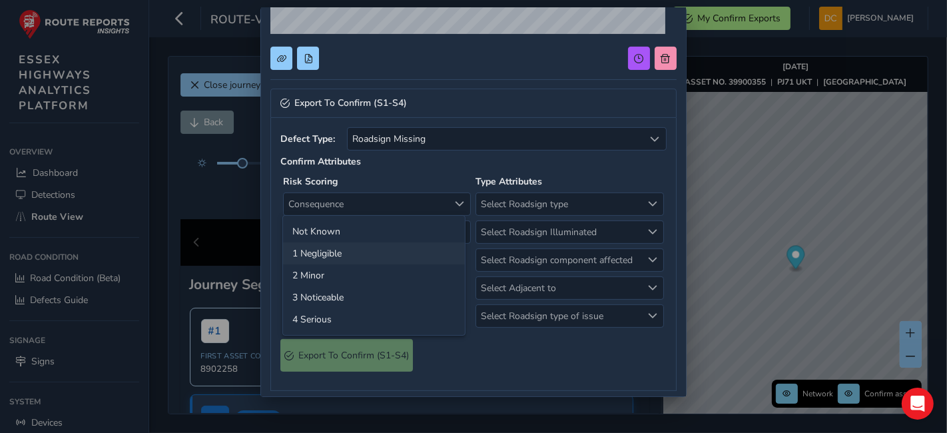
click at [331, 261] on li "1 Negligible" at bounding box center [374, 253] width 182 height 22
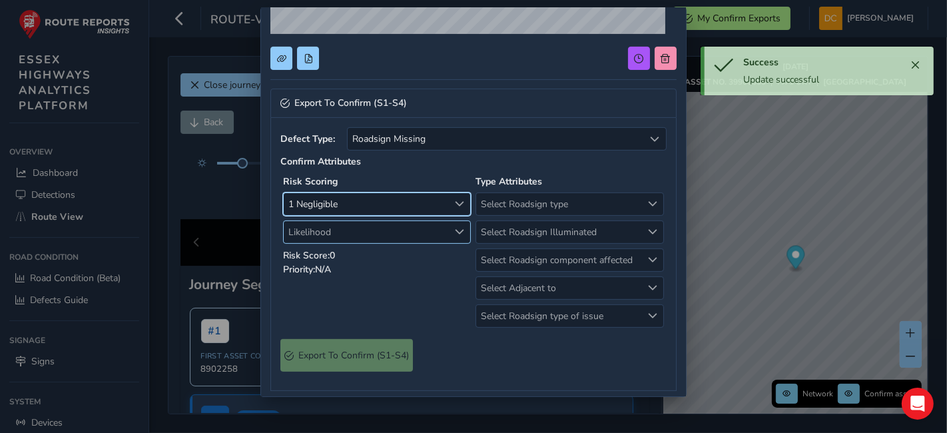
click at [340, 231] on span "Likelihood" at bounding box center [366, 232] width 165 height 22
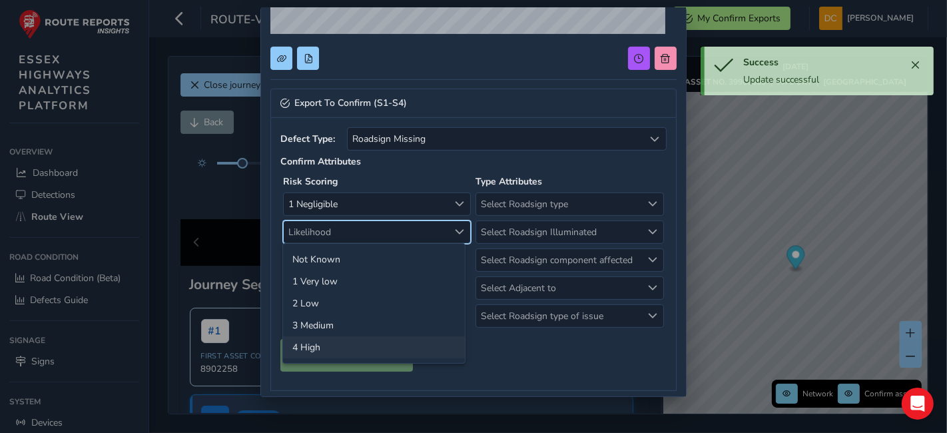
click at [341, 339] on li "4 High" at bounding box center [374, 347] width 182 height 22
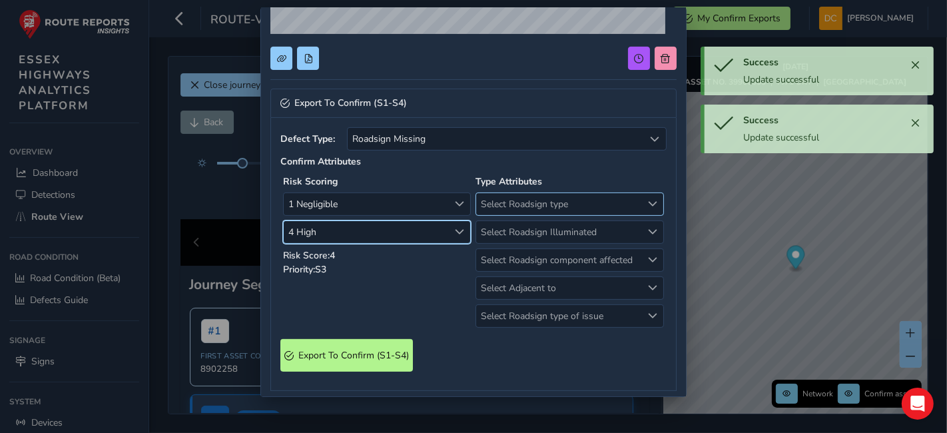
click at [531, 202] on span "Select Roadsign type" at bounding box center [558, 204] width 165 height 22
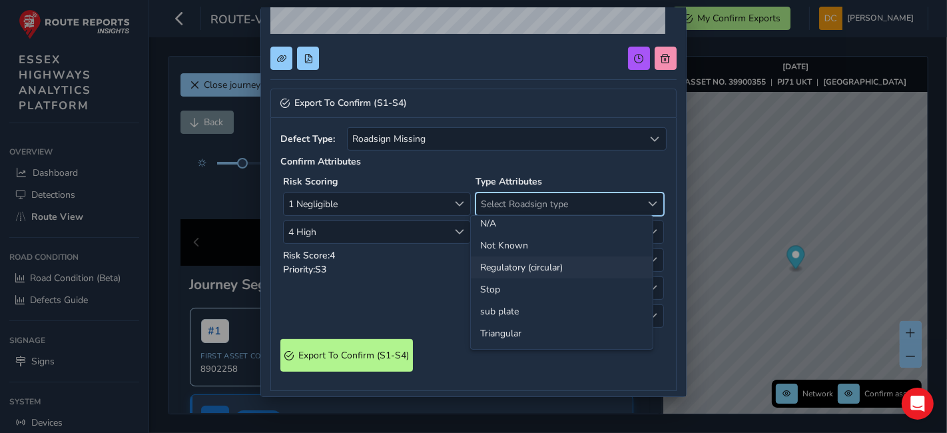
scroll to position [0, 0]
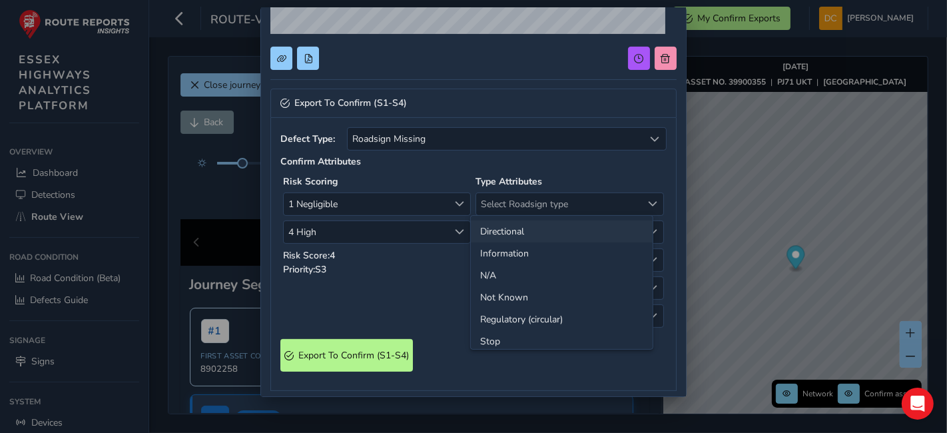
click at [540, 224] on li "Directional" at bounding box center [562, 231] width 182 height 22
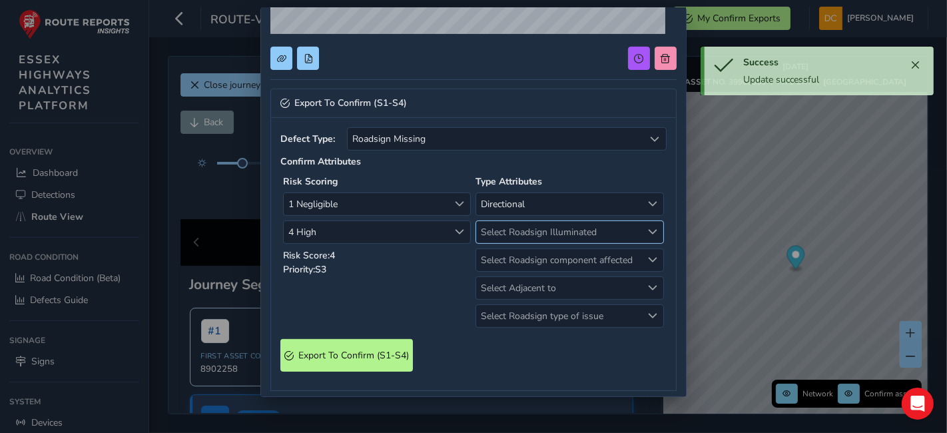
click at [538, 238] on span "Select Roadsign Illuminated" at bounding box center [558, 232] width 165 height 22
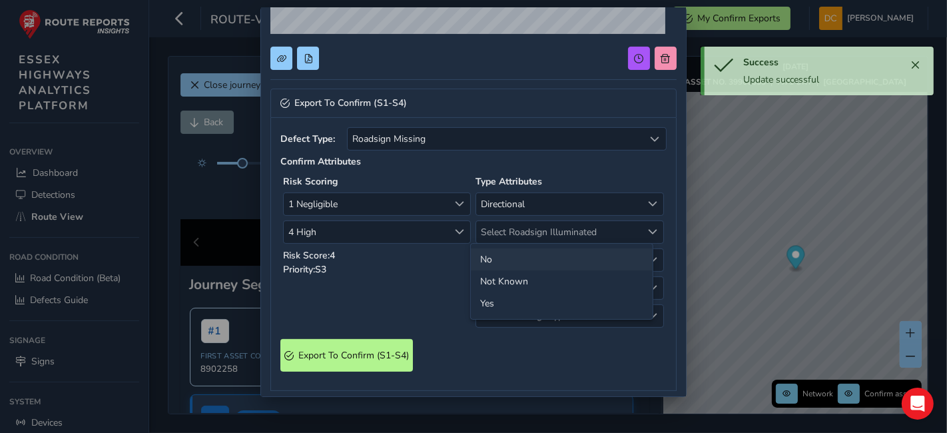
click at [528, 264] on li "No" at bounding box center [562, 259] width 182 height 22
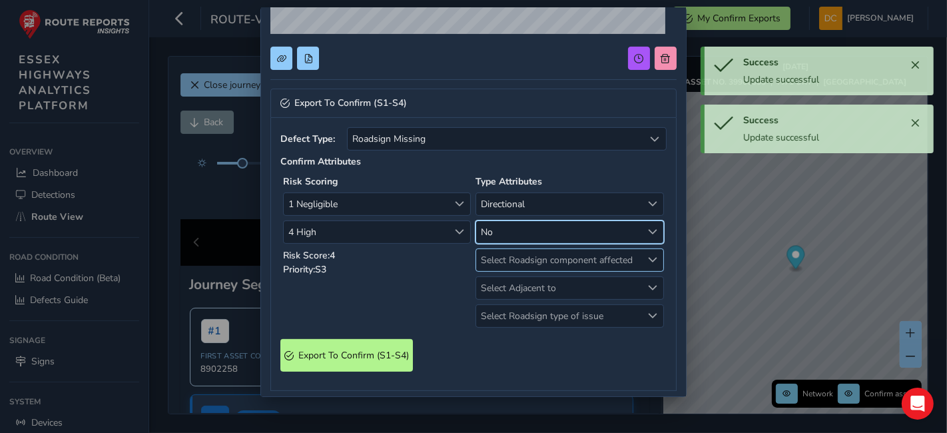
click at [525, 260] on span "Select Roadsign component affected" at bounding box center [558, 260] width 165 height 22
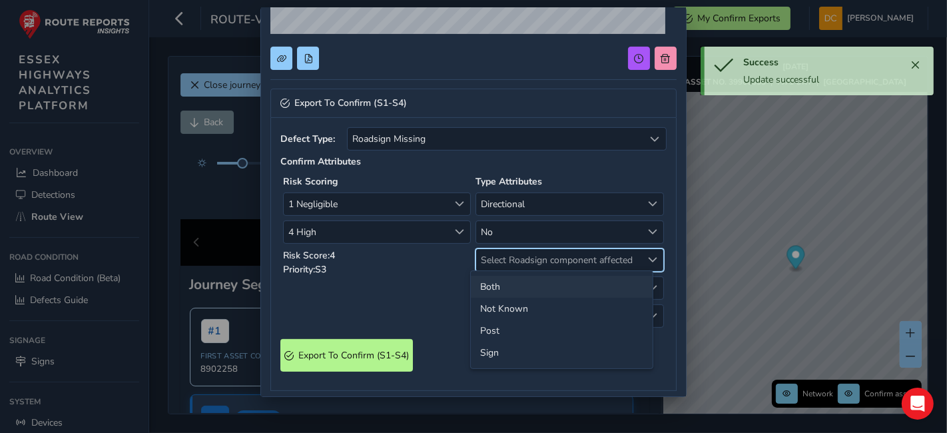
click at [517, 288] on li "Both" at bounding box center [562, 287] width 182 height 22
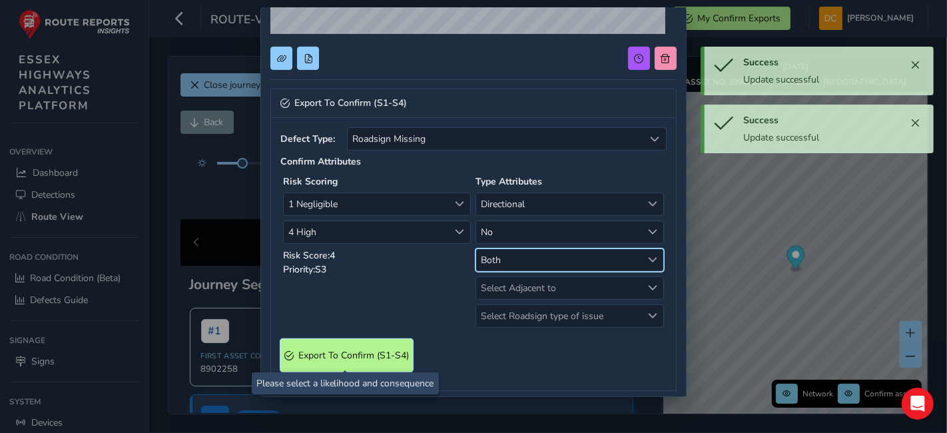
click at [327, 353] on span "Export To Confirm (S1-S4)" at bounding box center [353, 355] width 110 height 13
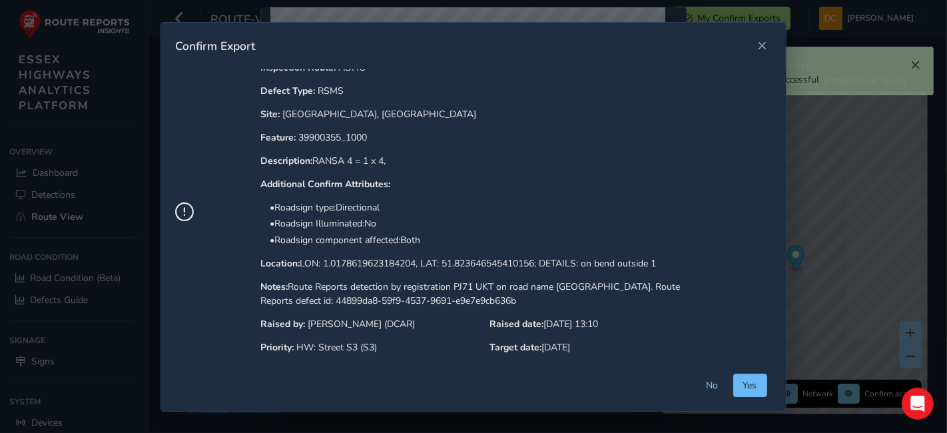
click at [751, 382] on span "Yes" at bounding box center [750, 385] width 14 height 13
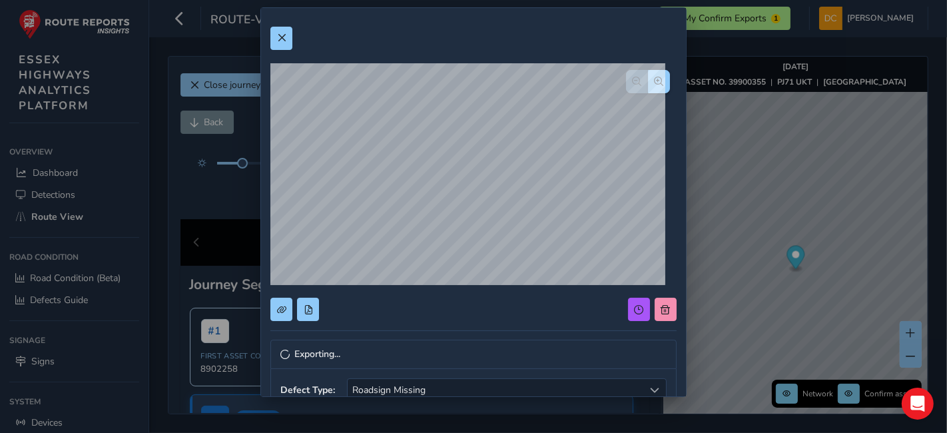
click at [239, 202] on div "Exporting... Defect Type: Roadsign Missing Roadsign Missing Confirm Attributes …" at bounding box center [473, 216] width 947 height 433
click at [286, 39] on button at bounding box center [281, 38] width 22 height 23
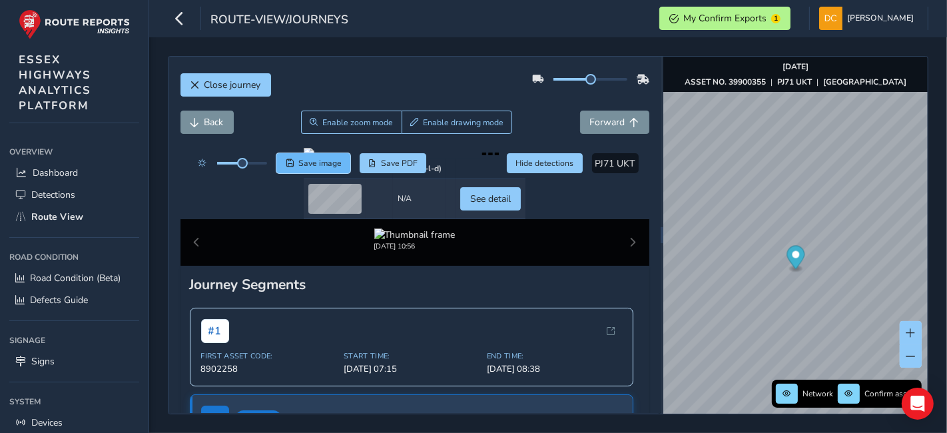
click at [328, 162] on span "Save image" at bounding box center [319, 163] width 43 height 11
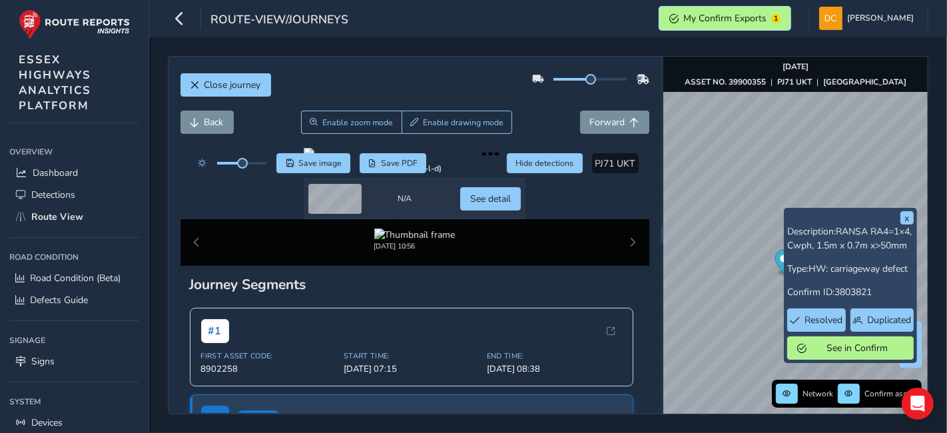
click at [743, 21] on span "My Confirm Exports" at bounding box center [724, 18] width 83 height 13
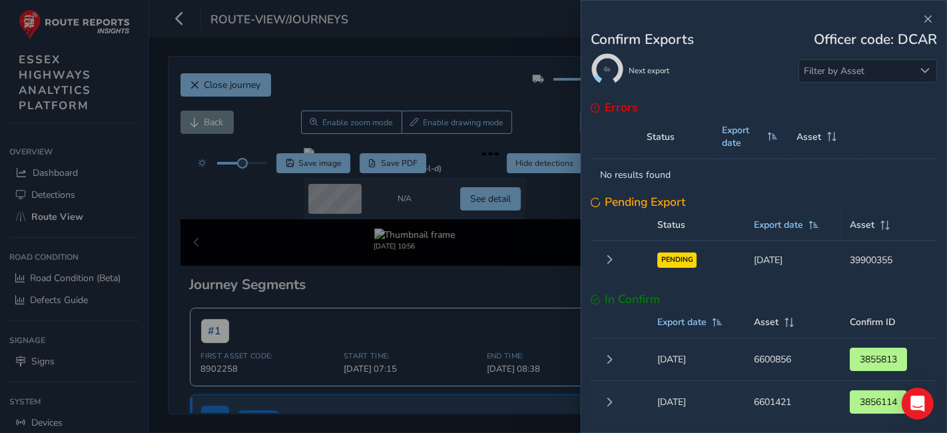
click at [665, 273] on td "Status PENDING" at bounding box center [696, 260] width 97 height 38
click at [666, 265] on span "PENDING" at bounding box center [676, 259] width 39 height 15
click at [614, 265] on button "Expand 44899da8-59f9-4537-9691-e9e7e9cb636b" at bounding box center [609, 259] width 19 height 19
click at [614, 264] on button "Collapse 44899da8-59f9-4537-9691-e9e7e9cb636b" at bounding box center [609, 259] width 19 height 19
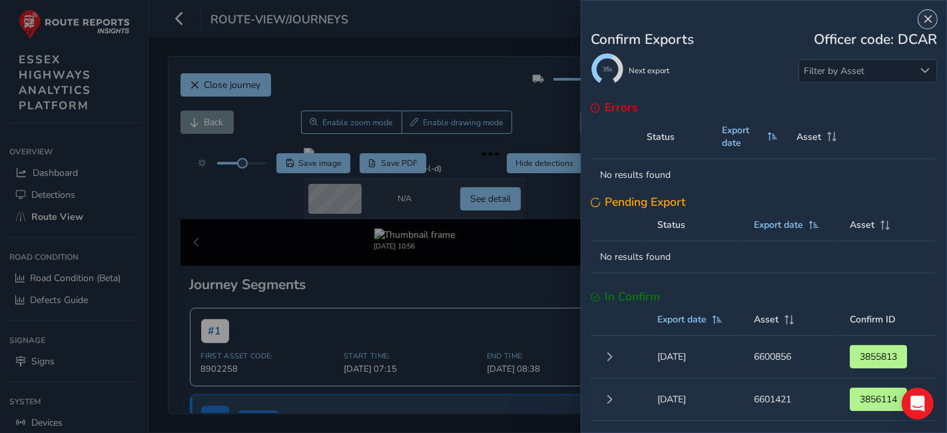
click at [928, 20] on span "Close" at bounding box center [927, 19] width 9 height 9
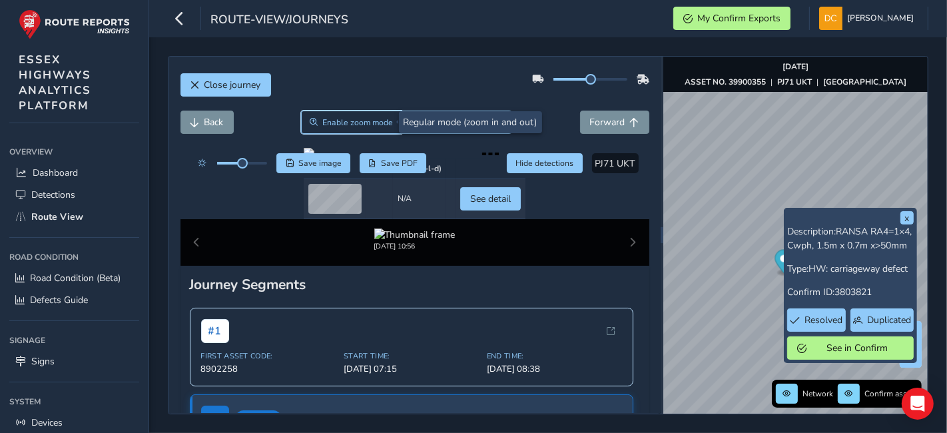
drag, startPoint x: 374, startPoint y: 121, endPoint x: 397, endPoint y: 135, distance: 27.2
click at [374, 120] on span "Enable zoom mode" at bounding box center [357, 122] width 71 height 11
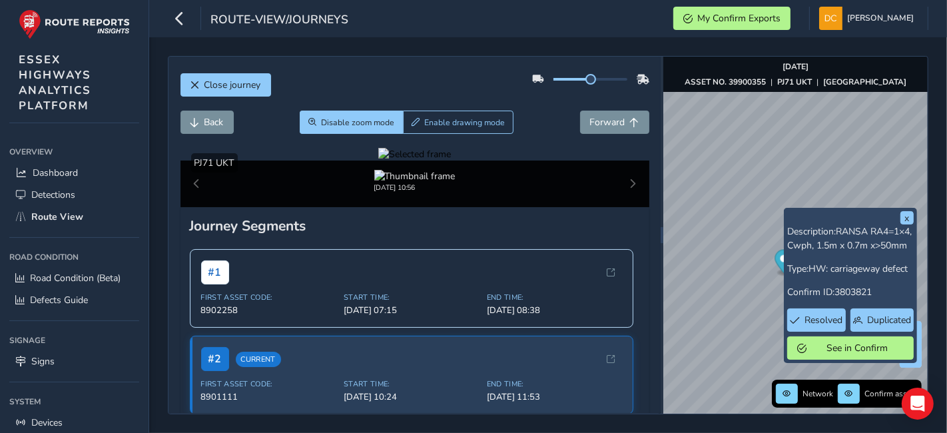
click at [451, 160] on div at bounding box center [414, 154] width 73 height 13
click at [554, 290] on img at bounding box center [143, 234] width 1917 height 1078
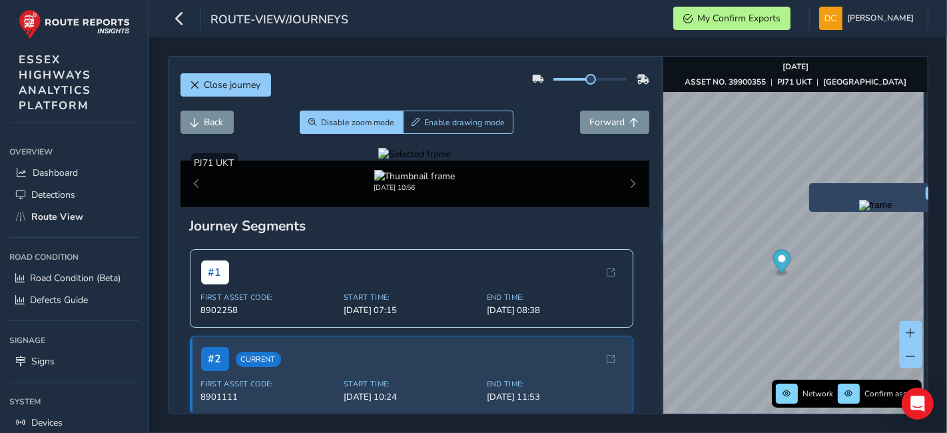
click at [809, 187] on div "x" at bounding box center [875, 197] width 133 height 29
click at [859, 210] on img "Preview frame" at bounding box center [875, 205] width 33 height 11
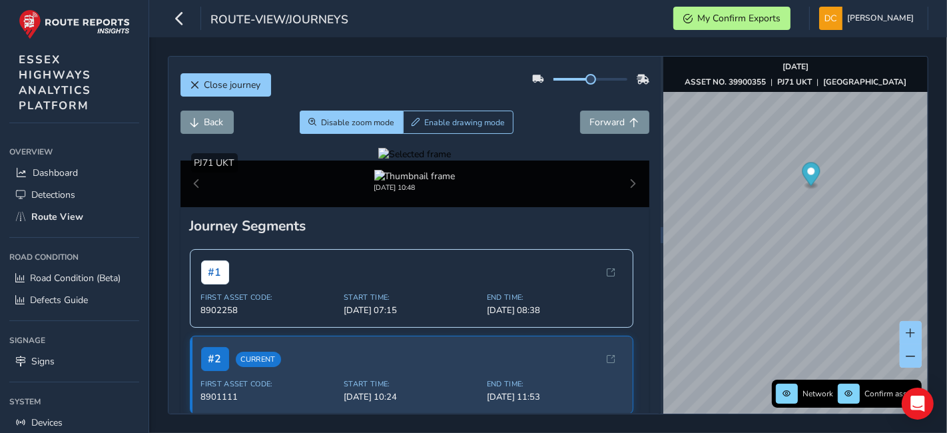
click at [378, 160] on div at bounding box center [414, 154] width 73 height 13
click at [389, 274] on img at bounding box center [670, 285] width 1917 height 1078
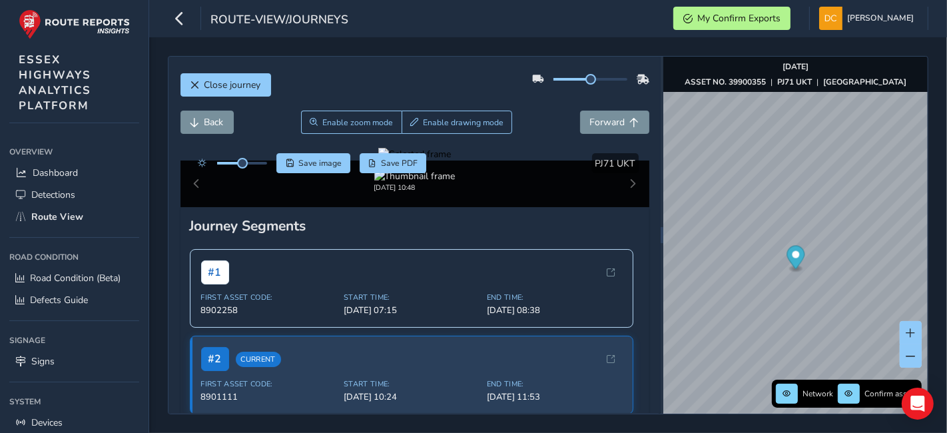
click at [378, 160] on div at bounding box center [414, 154] width 73 height 13
click at [422, 260] on img at bounding box center [564, 327] width 1917 height 1078
click at [780, 19] on span "My Confirm Exports" at bounding box center [738, 18] width 83 height 13
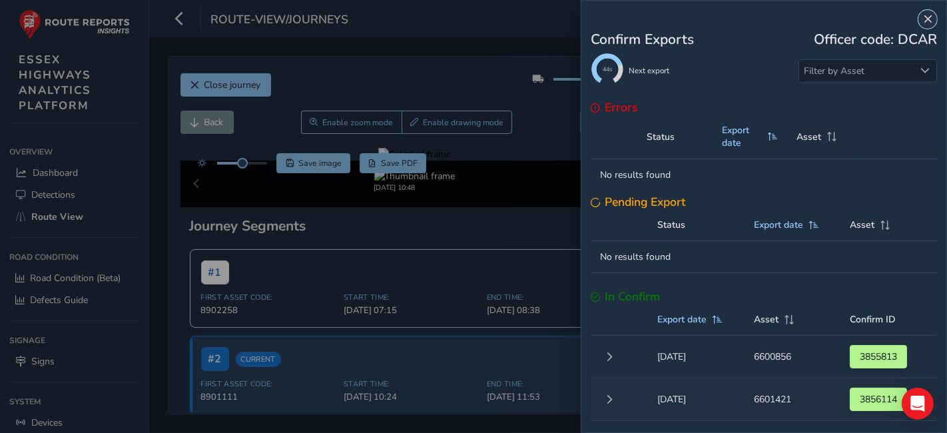
click at [924, 20] on span "Close" at bounding box center [927, 19] width 9 height 9
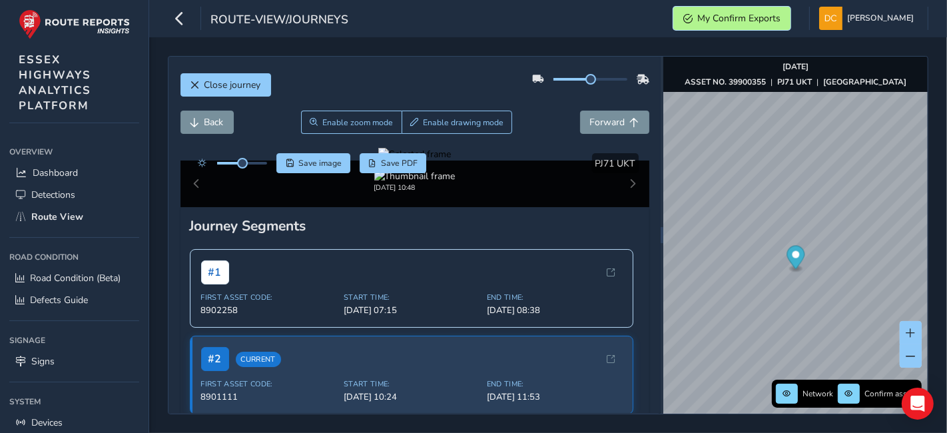
click at [693, 22] on button "My Confirm Exports" at bounding box center [731, 18] width 117 height 23
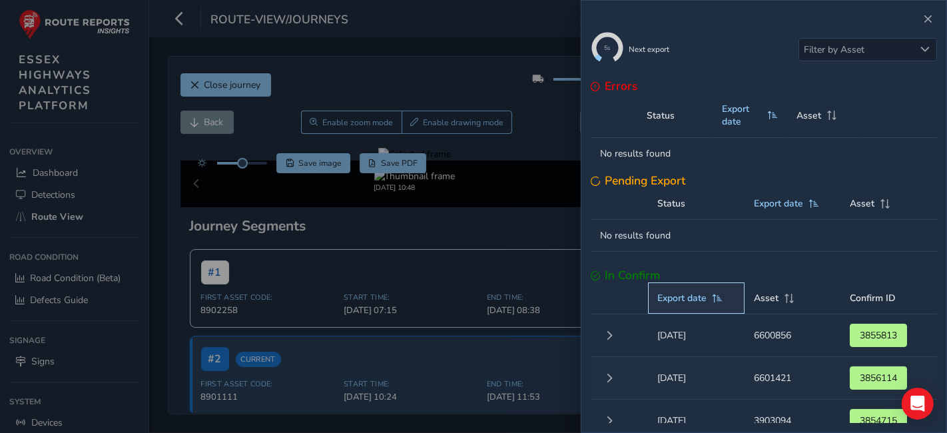
click at [690, 292] on span "Export date" at bounding box center [681, 298] width 49 height 13
click at [711, 294] on span at bounding box center [717, 298] width 12 height 9
click at [718, 300] on span at bounding box center [717, 298] width 12 height 9
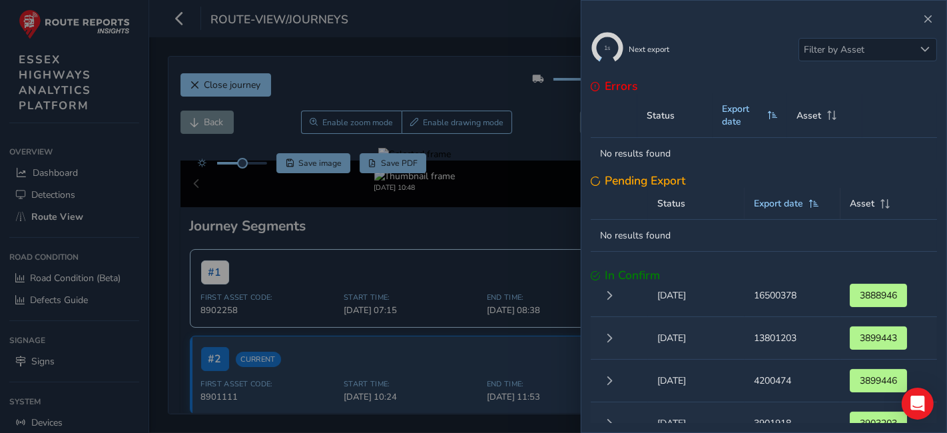
scroll to position [148, 0]
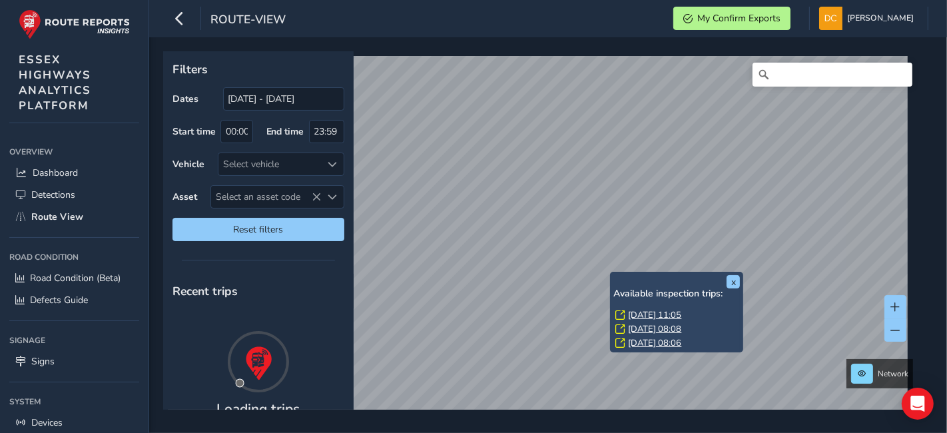
click at [649, 312] on link "Wed, 1 Oct, 11:05" at bounding box center [654, 315] width 53 height 12
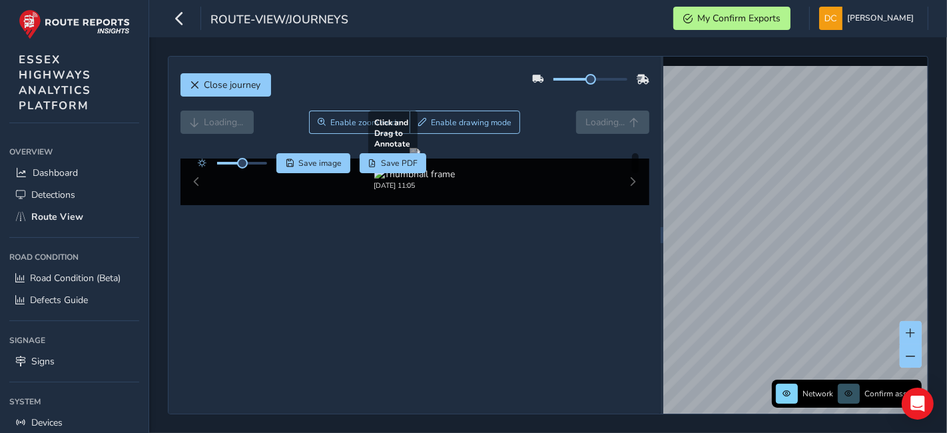
click at [409, 158] on div at bounding box center [414, 153] width 11 height 11
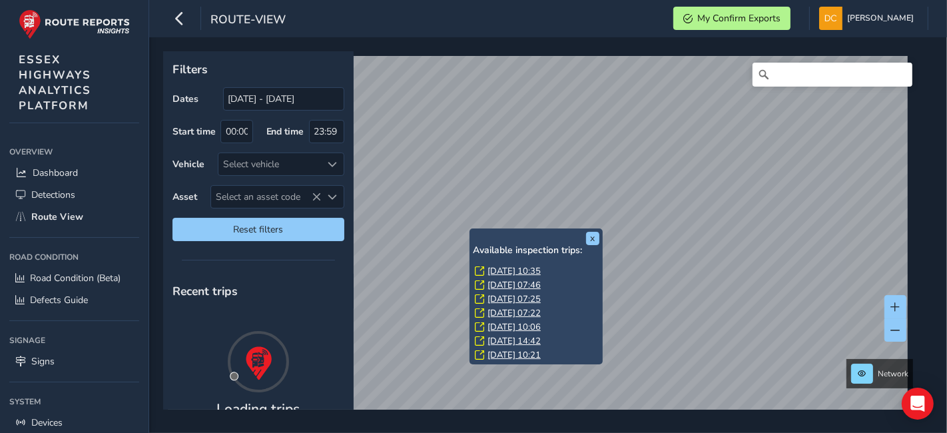
click at [508, 265] on link "[DATE] 10:35" at bounding box center [513, 271] width 53 height 12
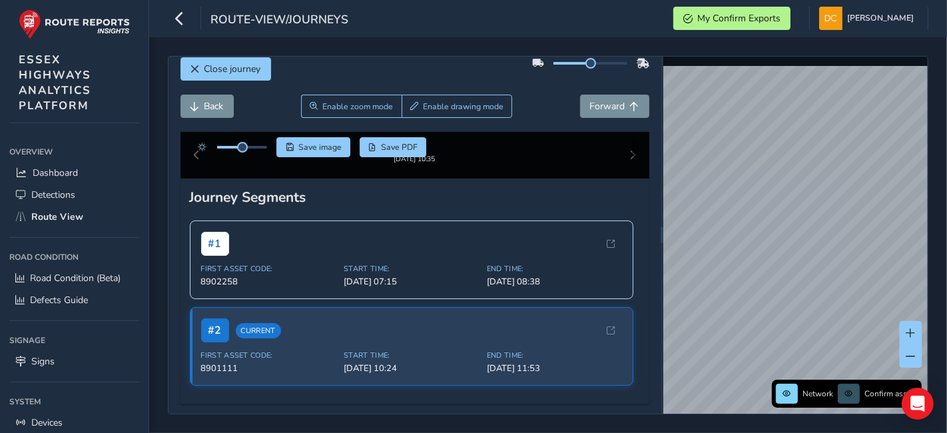
scroll to position [148, 0]
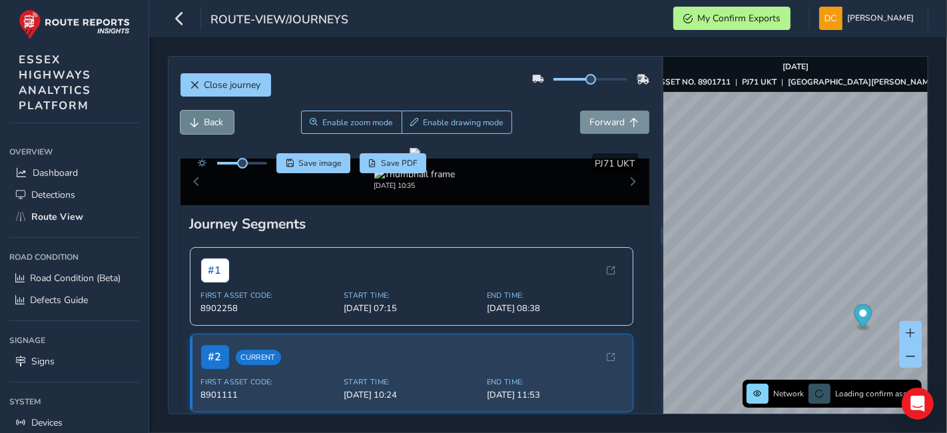
click at [216, 127] on span "Back" at bounding box center [213, 122] width 19 height 13
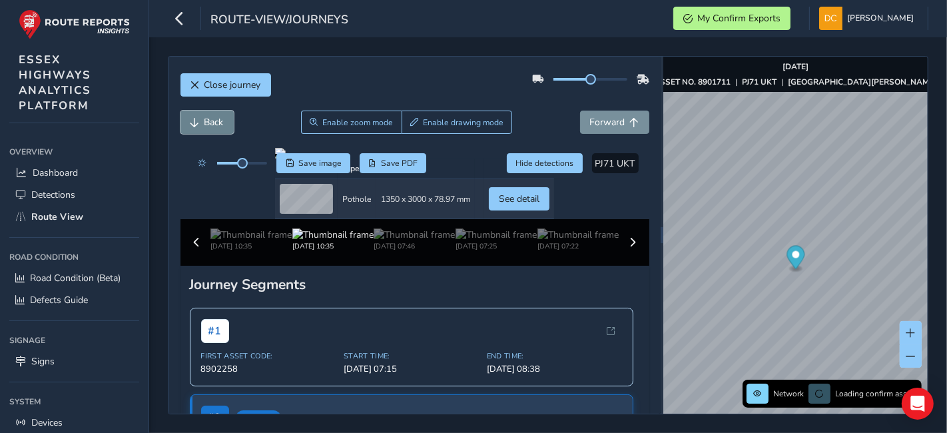
click at [216, 126] on span "Back" at bounding box center [213, 122] width 19 height 13
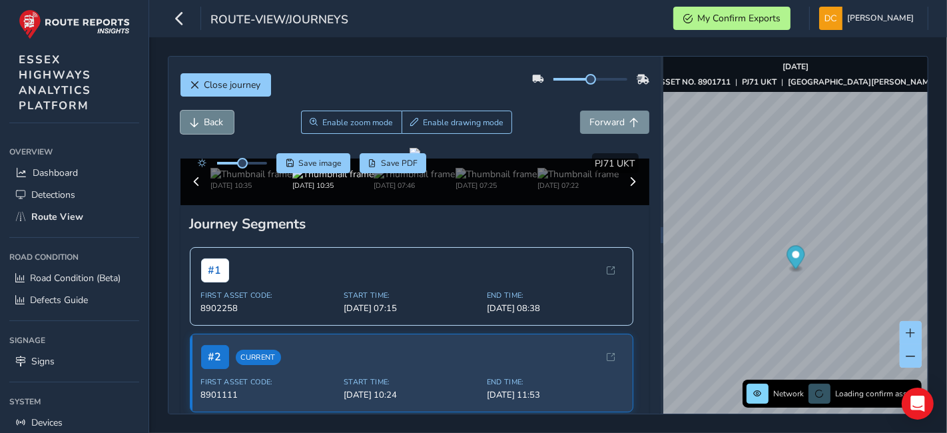
click at [215, 126] on span "Back" at bounding box center [213, 122] width 19 height 13
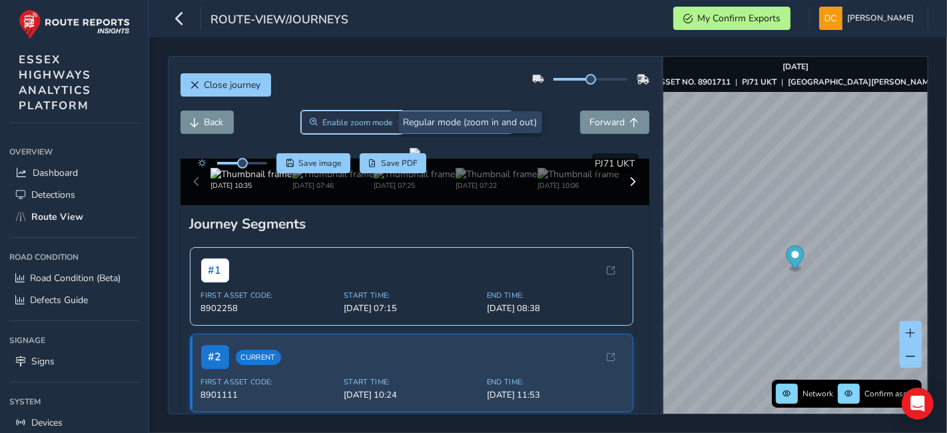
click at [344, 130] on button "Enable zoom mode" at bounding box center [351, 121] width 101 height 23
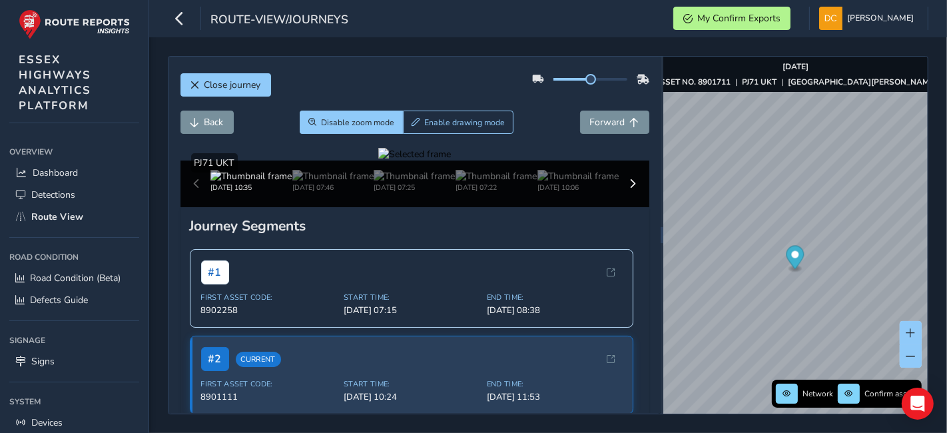
click at [378, 160] on div at bounding box center [414, 154] width 73 height 13
click at [334, 247] on img at bounding box center [844, 370] width 1917 height 1078
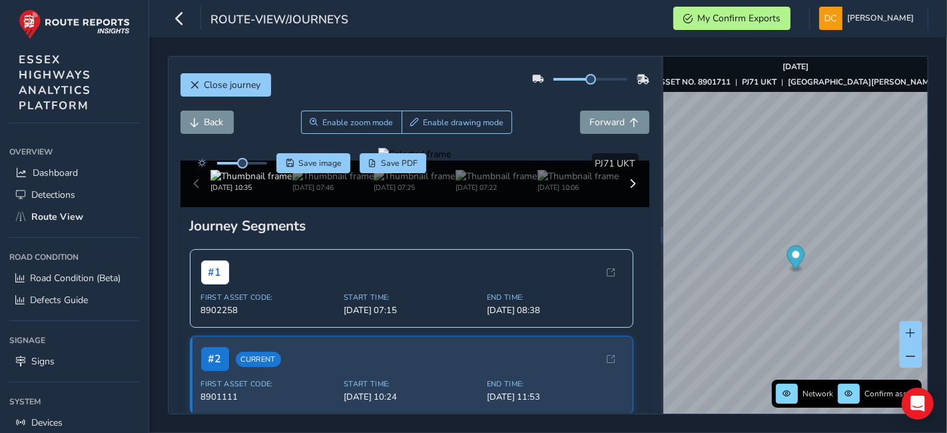
click at [378, 160] on div at bounding box center [414, 154] width 73 height 13
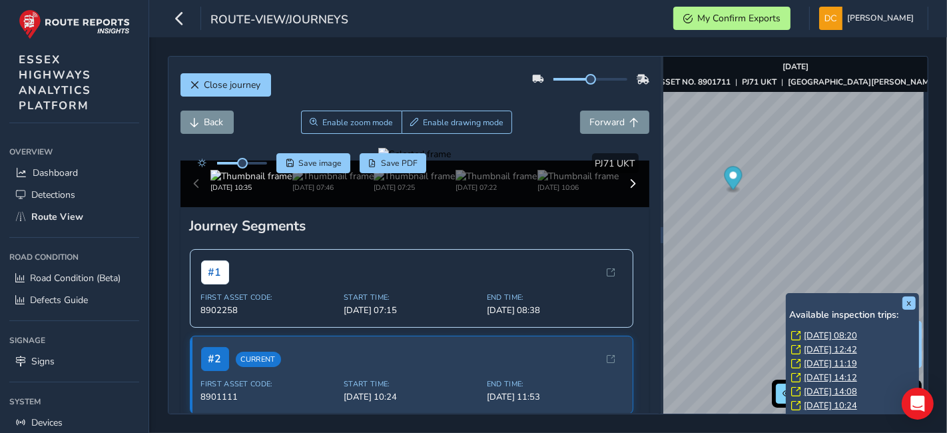
click at [827, 337] on link "Wed, 1 Oct, 08:20" at bounding box center [829, 335] width 53 height 12
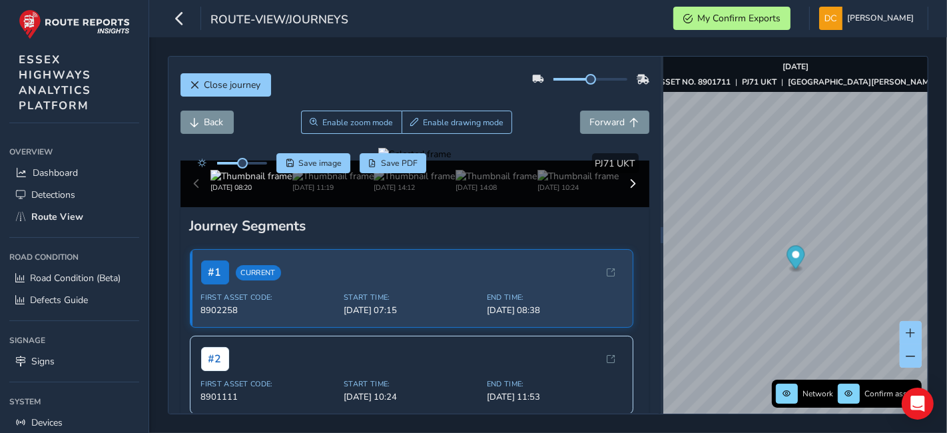
click at [451, 160] on div at bounding box center [414, 154] width 73 height 13
click at [565, 256] on img at bounding box center [107, 342] width 1917 height 1078
click at [304, 162] on span "Save image" at bounding box center [319, 163] width 43 height 11
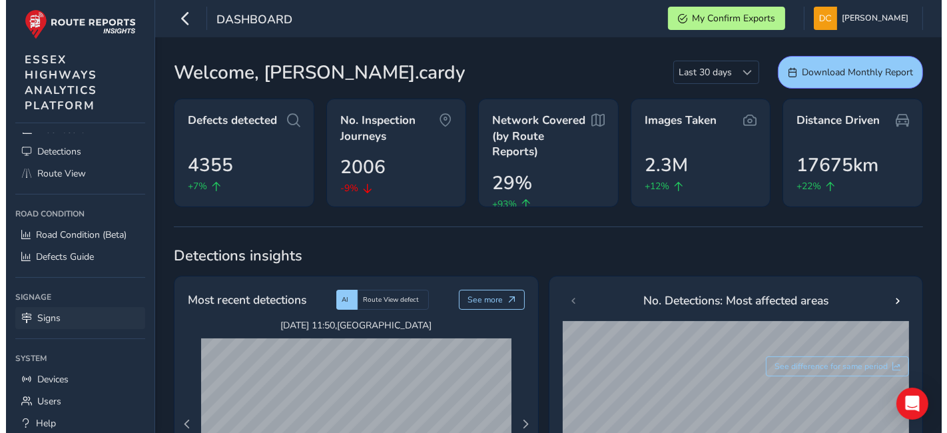
scroll to position [79, 0]
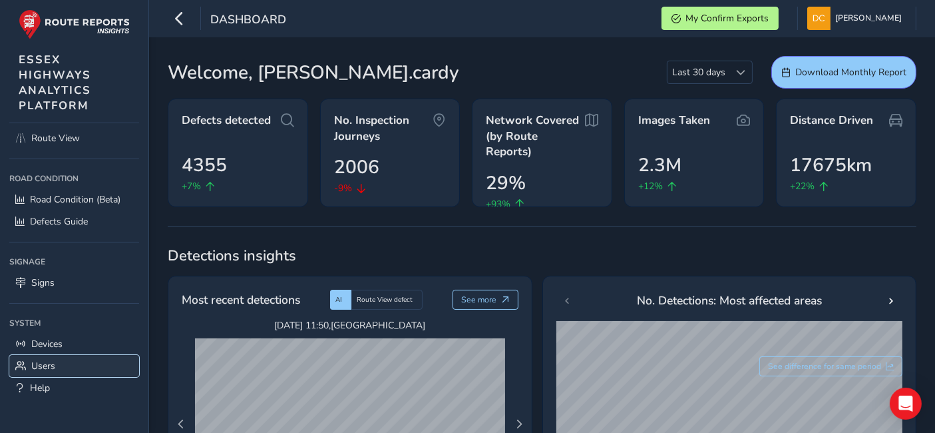
click at [69, 366] on link "Users" at bounding box center [74, 366] width 130 height 22
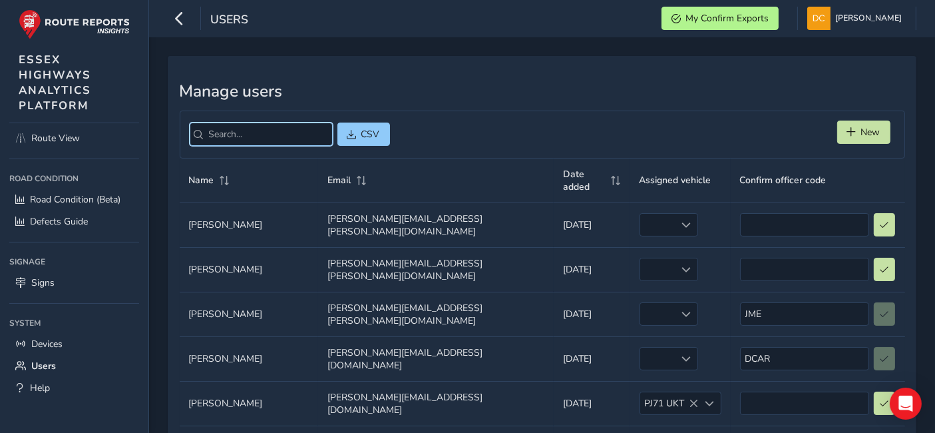
click at [272, 128] on input "search" at bounding box center [261, 133] width 143 height 23
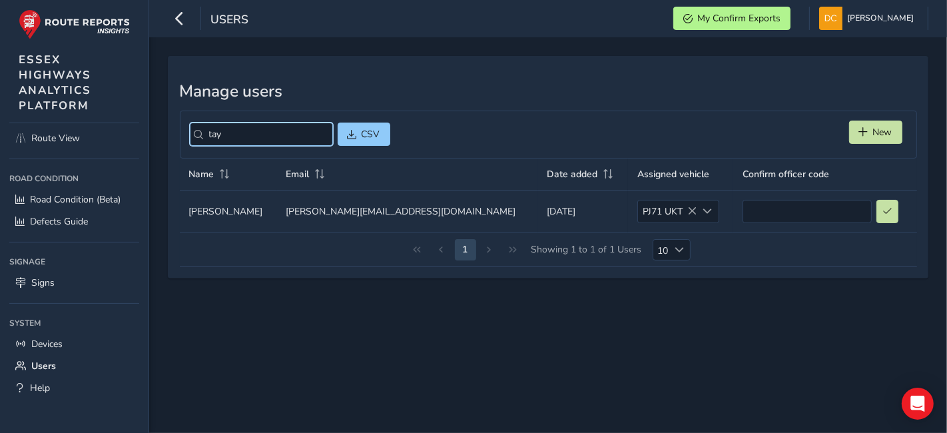
type input "tay"
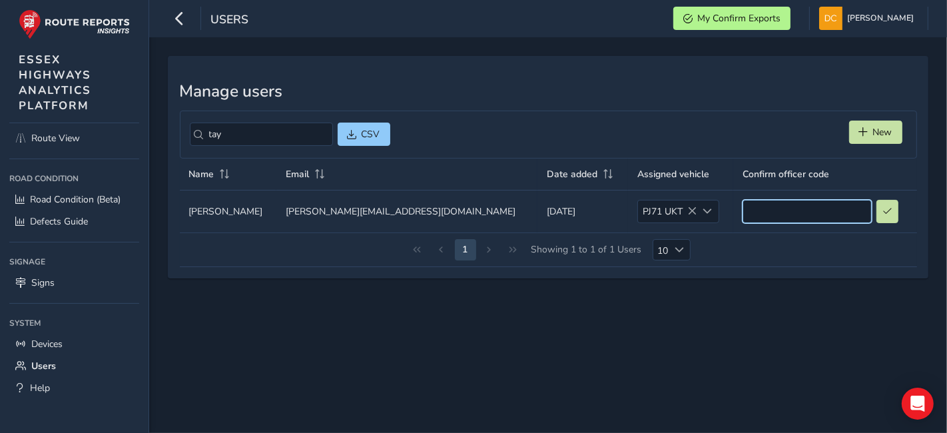
click at [742, 210] on input at bounding box center [806, 211] width 129 height 23
type input "t"
type input "TSS"
click at [876, 206] on button at bounding box center [887, 211] width 22 height 23
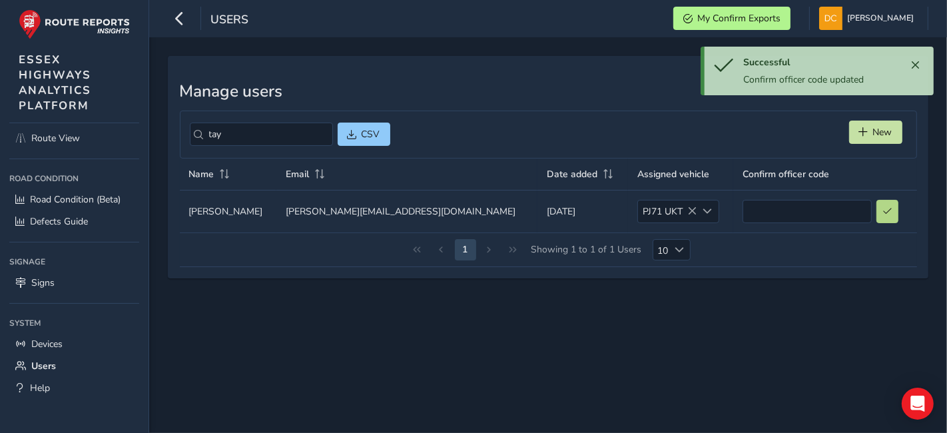
type input "TSS"
